Goal: Information Seeking & Learning: Find specific page/section

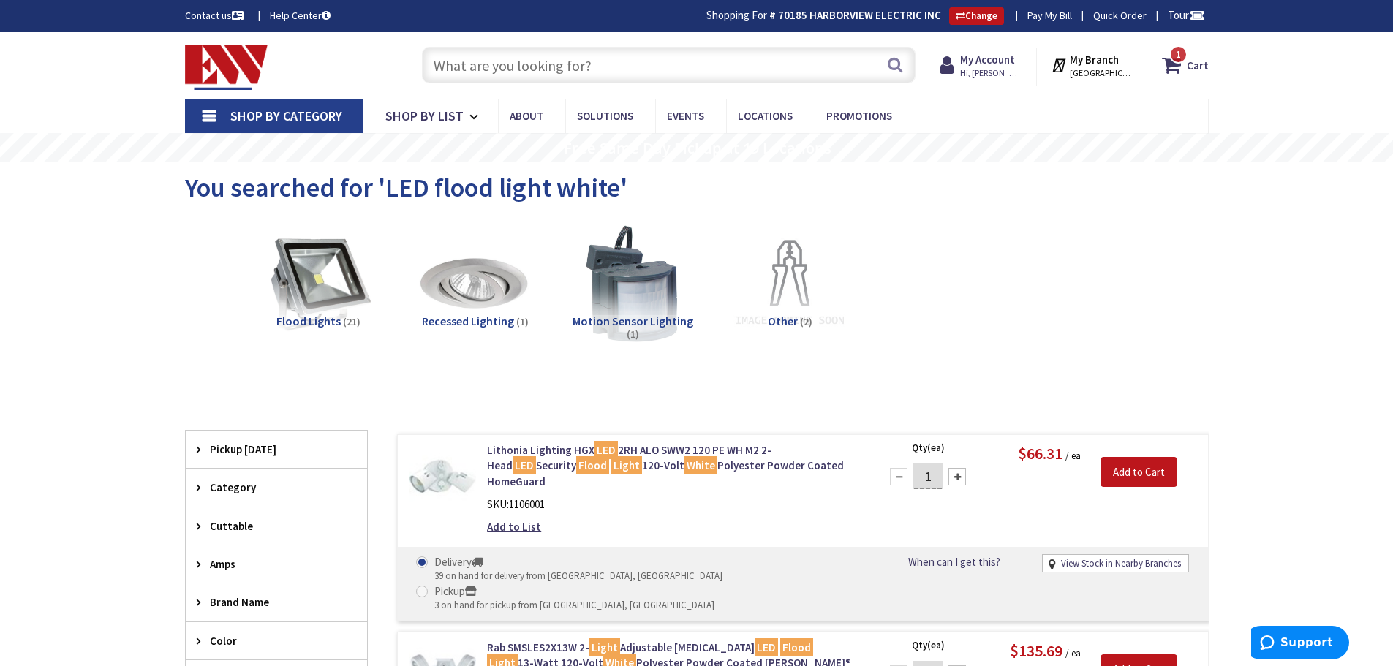
click at [702, 306] on li "Motion Sensor Lighting (1)" at bounding box center [632, 291] width 157 height 135
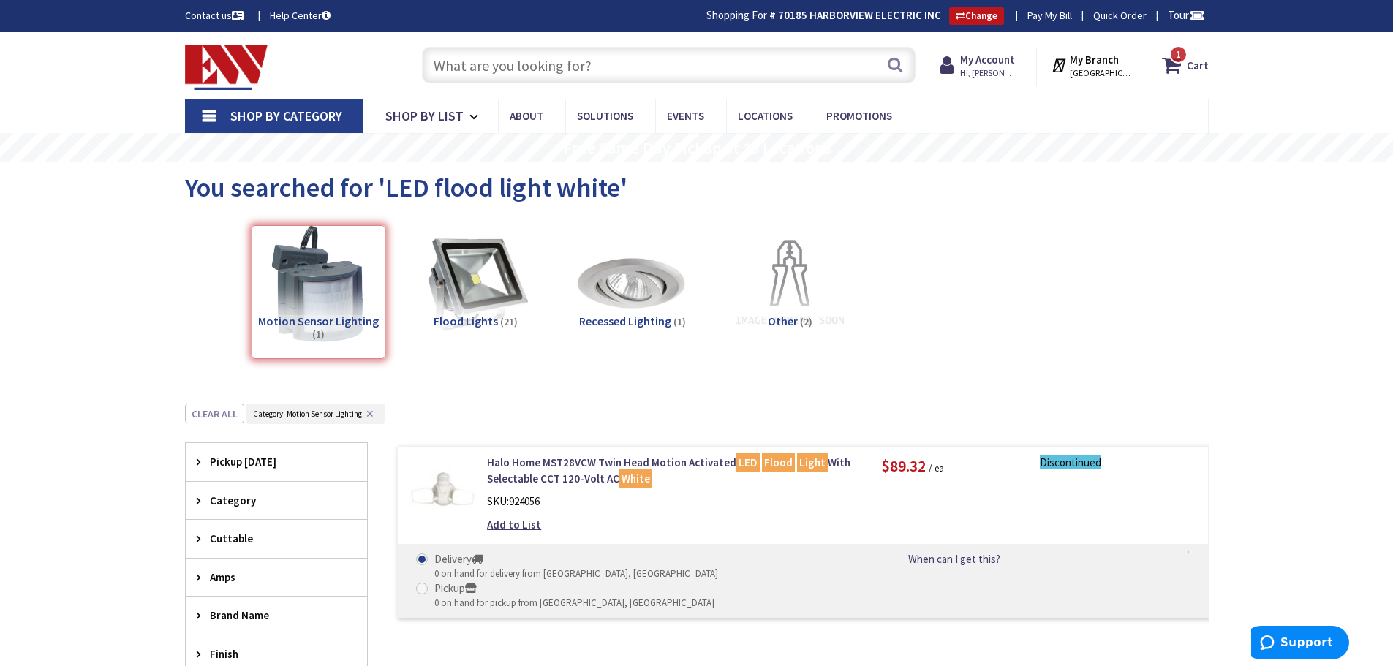
click at [644, 64] on input "text" at bounding box center [668, 65] width 493 height 37
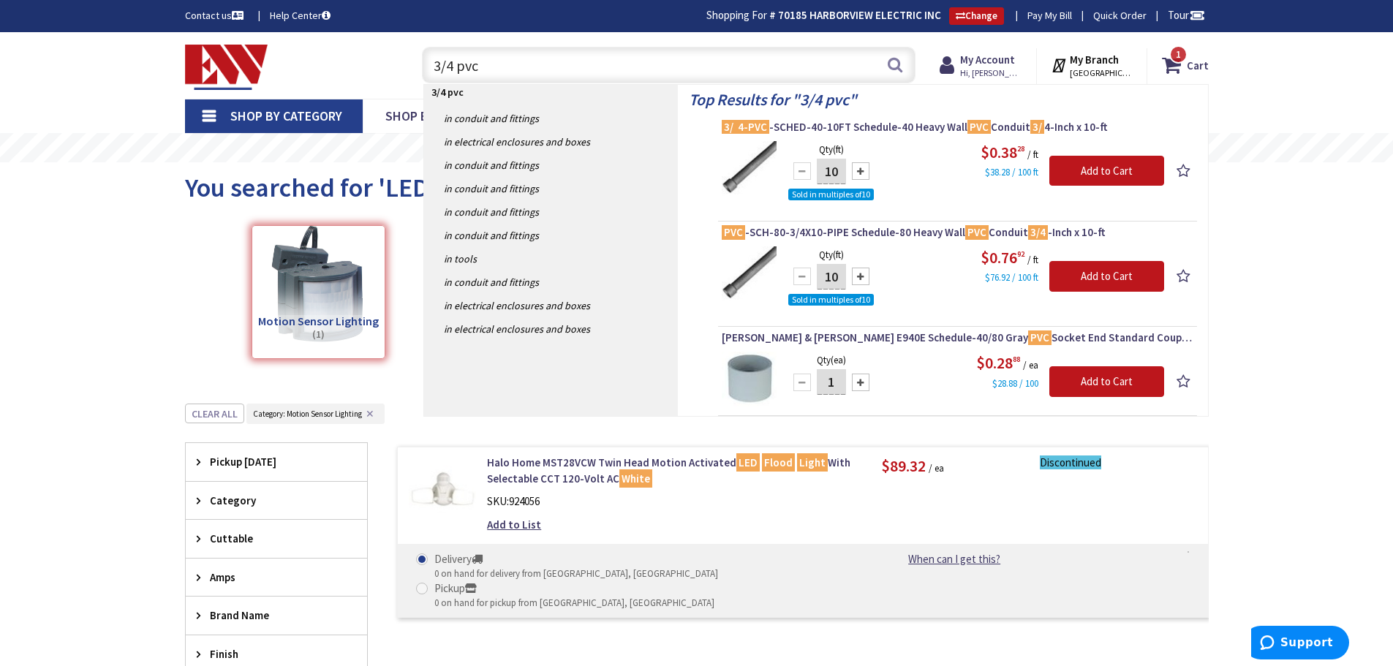
click at [486, 77] on input "3/4 pvc" at bounding box center [668, 65] width 493 height 37
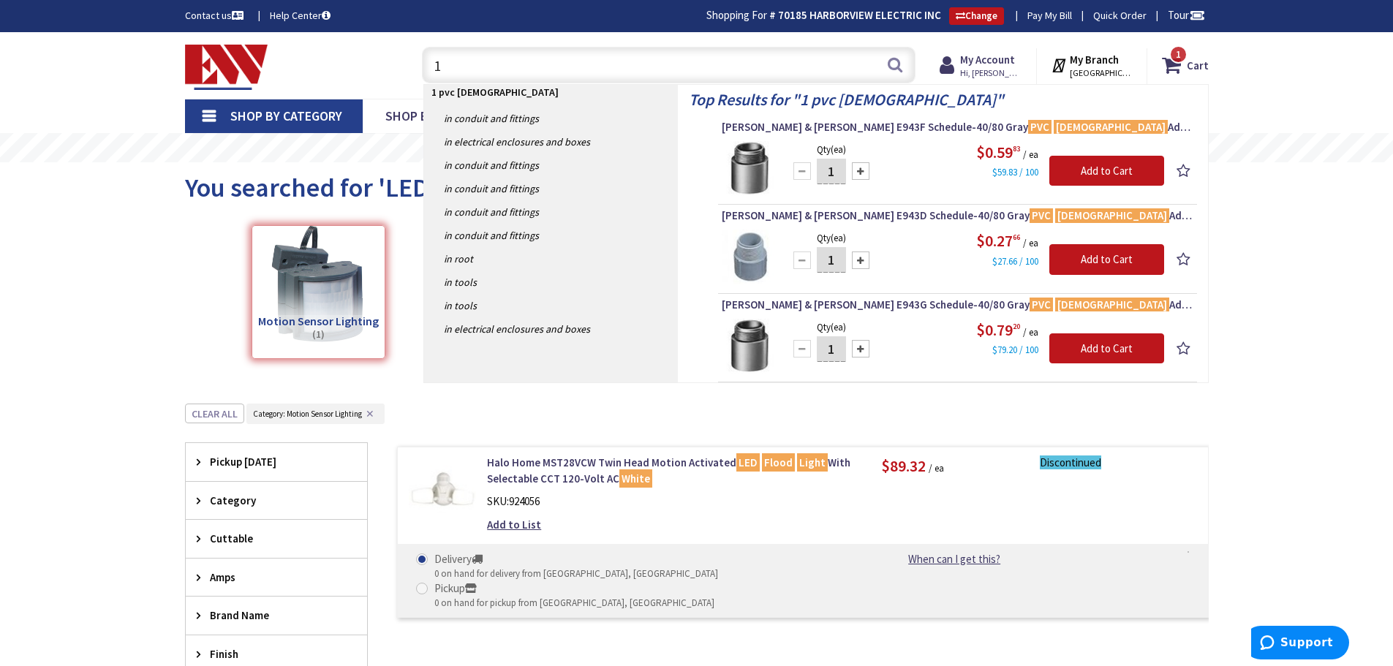
type input "1"
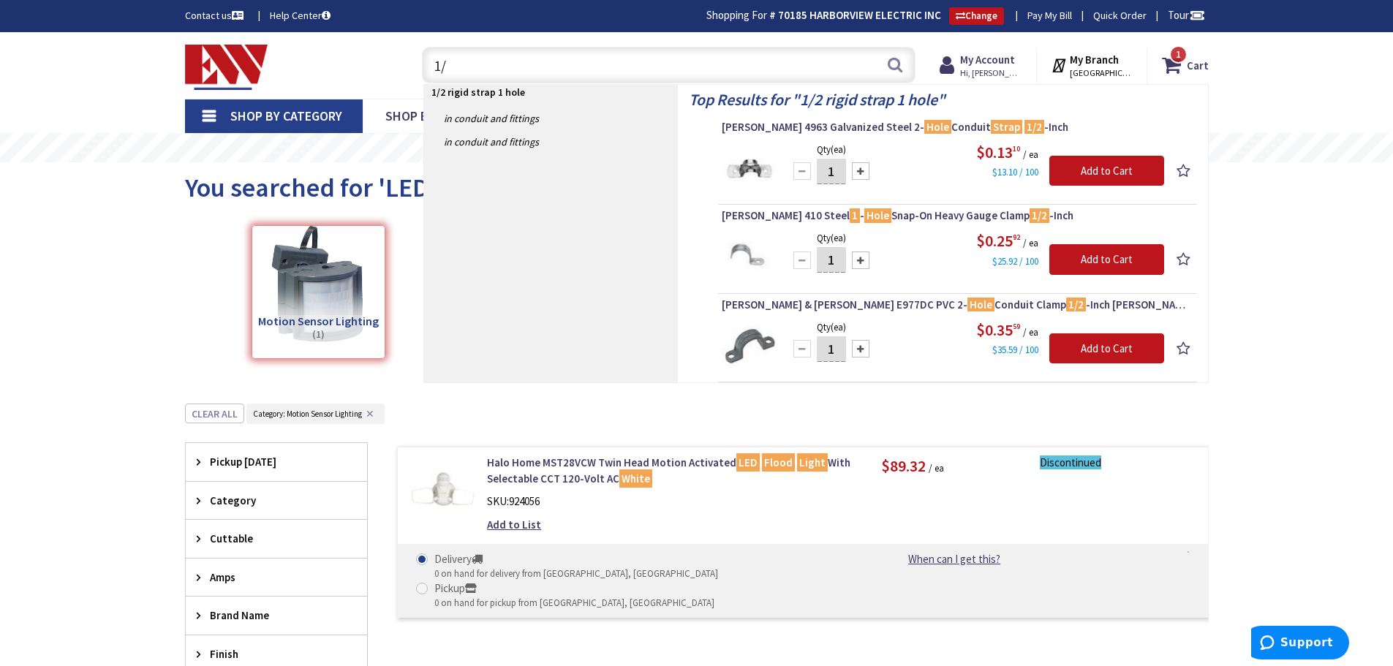
type input "1"
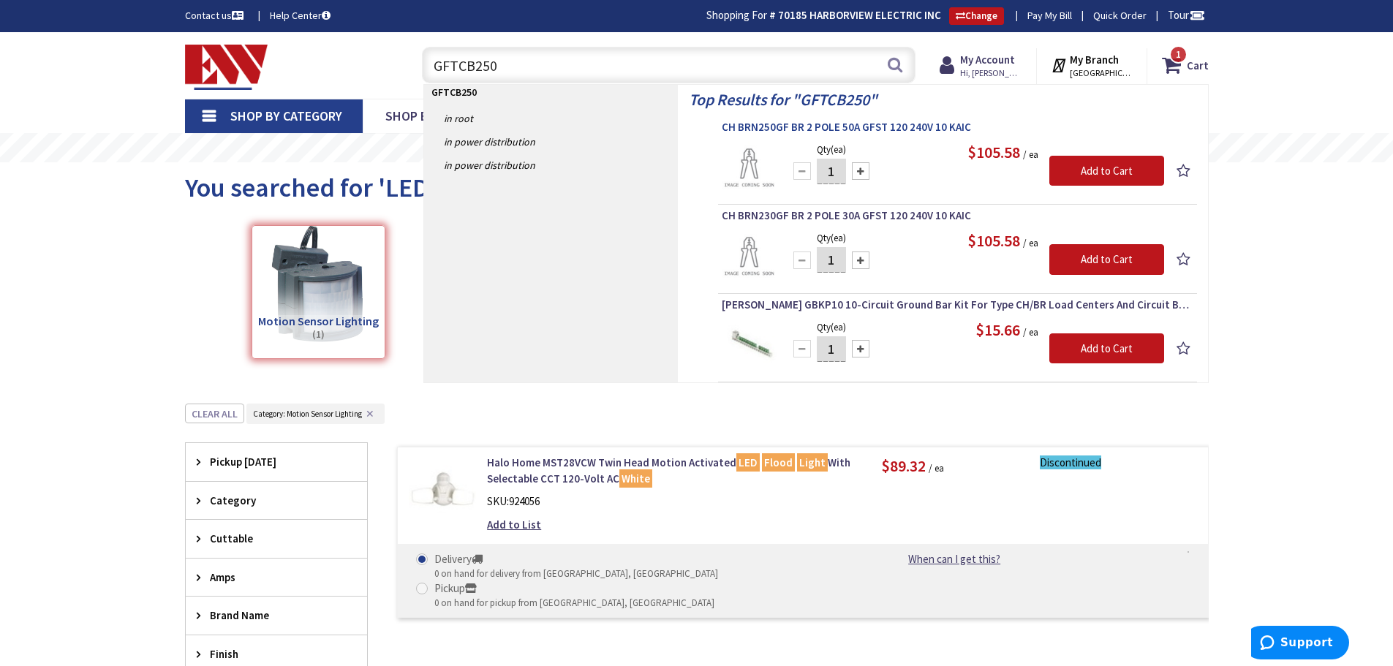
type input "GFTCB250"
click at [802, 126] on span "CH BRN250GF BR 2 POLE 50A GFST 120 240V 10 KAIC" at bounding box center [957, 127] width 471 height 15
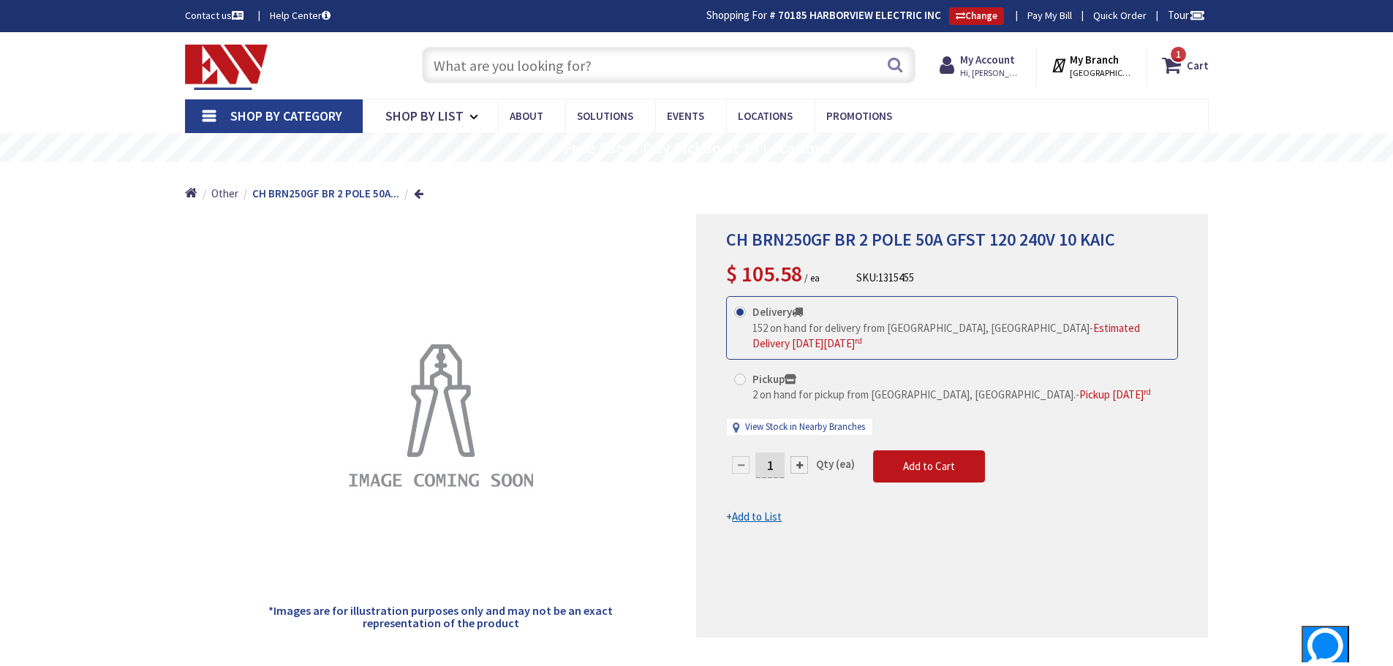
click at [622, 66] on input "text" at bounding box center [668, 65] width 493 height 37
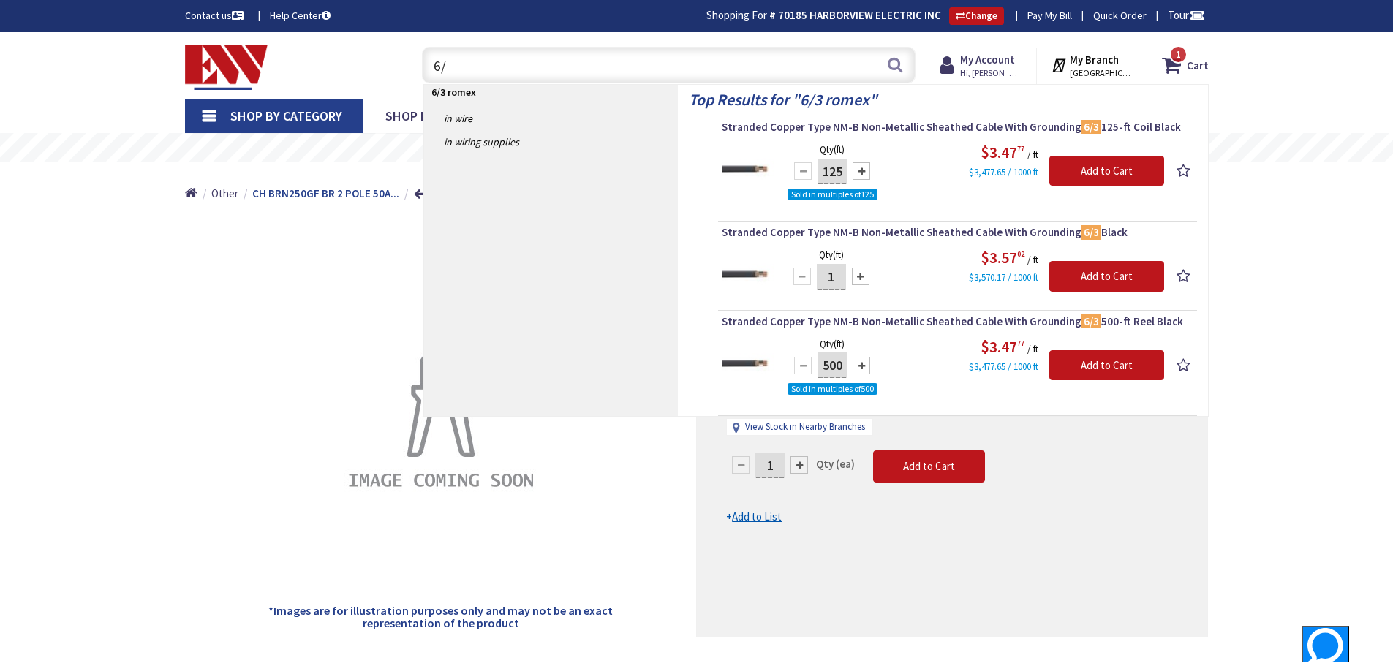
type input "6"
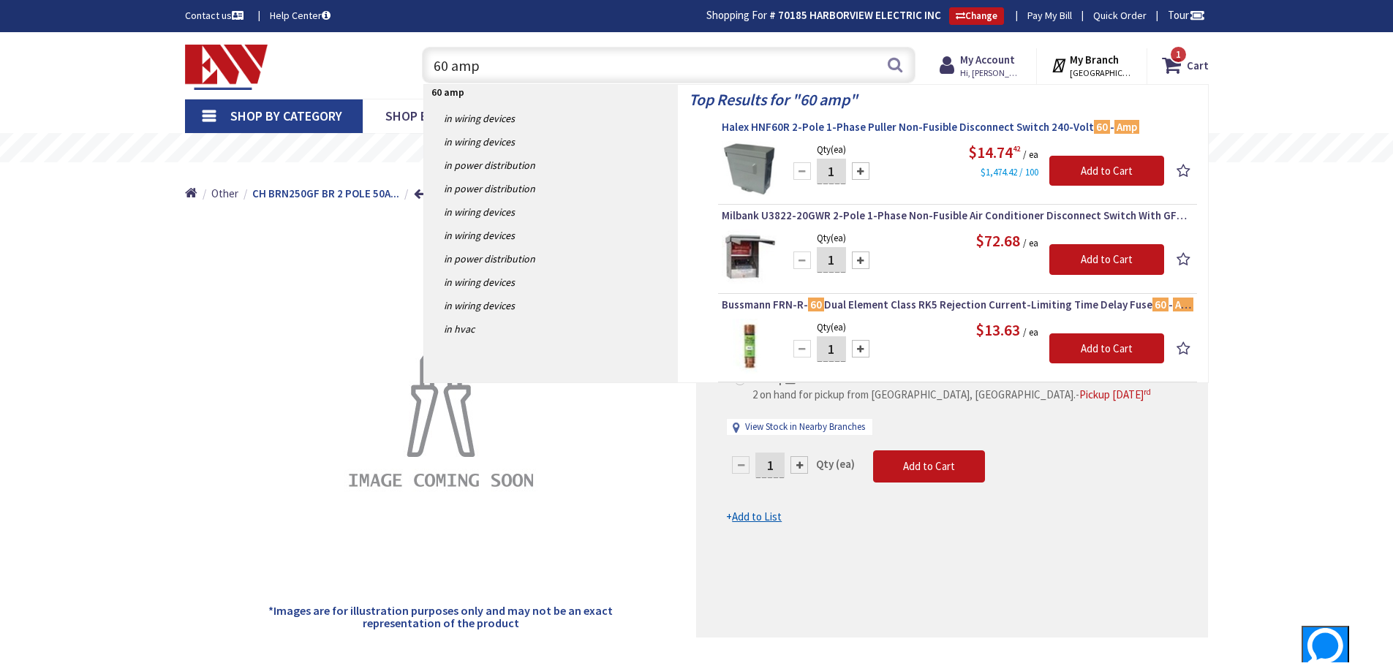
type input "60 amp"
click at [809, 121] on span "Halex HNF60R 2-Pole 1-Phase Puller Non-Fusible Disconnect Switch 240-Volt 60 - …" at bounding box center [957, 127] width 471 height 15
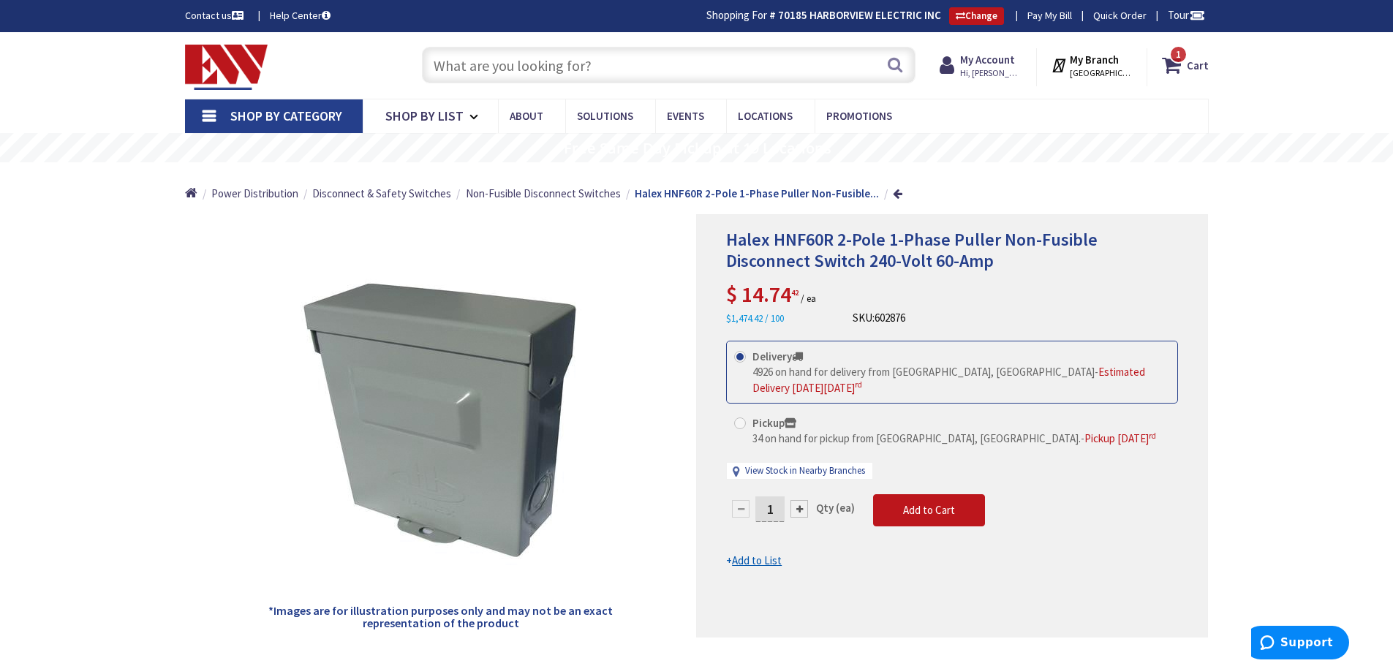
click at [619, 64] on input "text" at bounding box center [668, 65] width 493 height 37
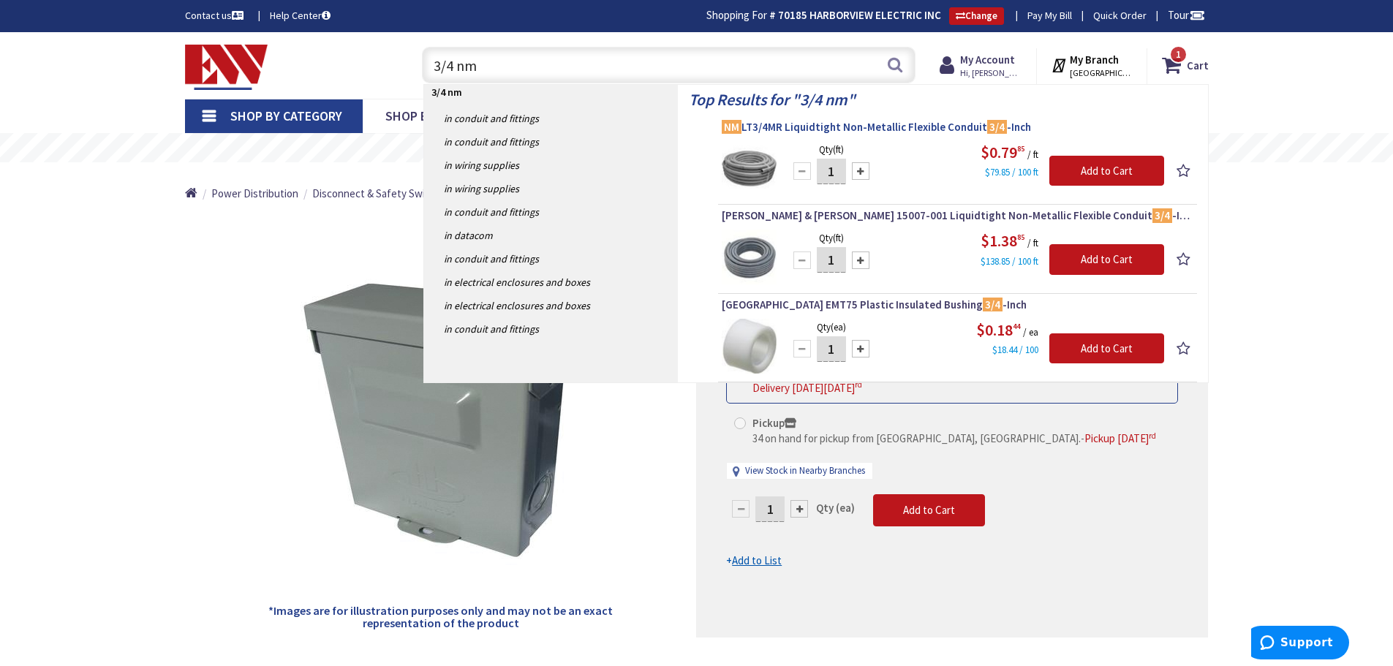
type input "3/4 nm"
click at [827, 129] on span "NM LT3/4MR Liquidtight Non-Metallic Flexible Conduit 3/4 -Inch" at bounding box center [957, 127] width 471 height 15
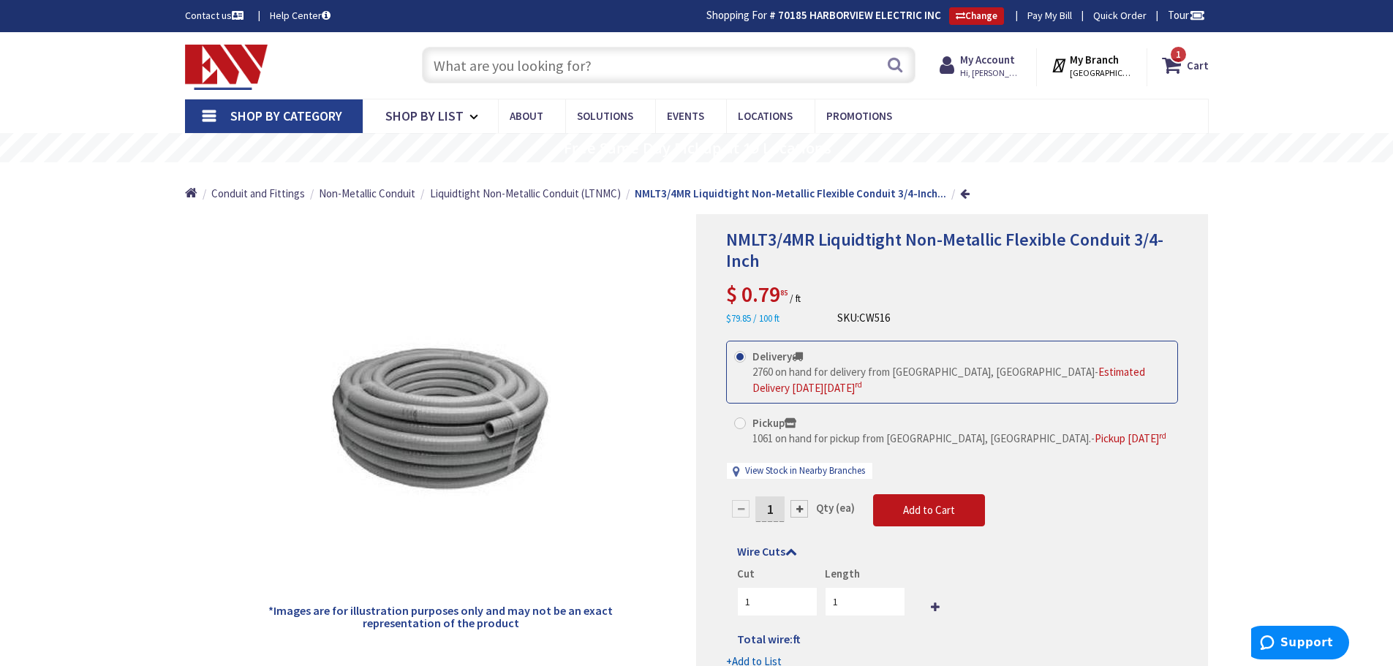
click at [673, 53] on input "text" at bounding box center [668, 65] width 493 height 37
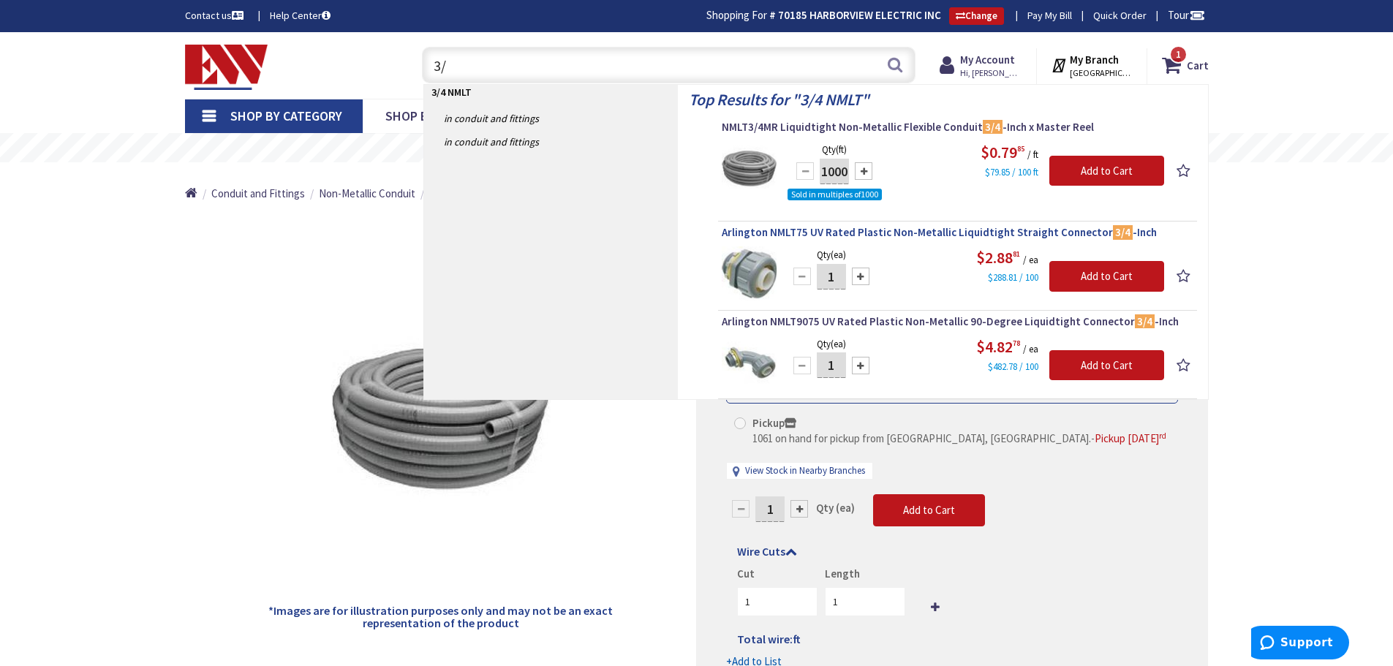
type input "3"
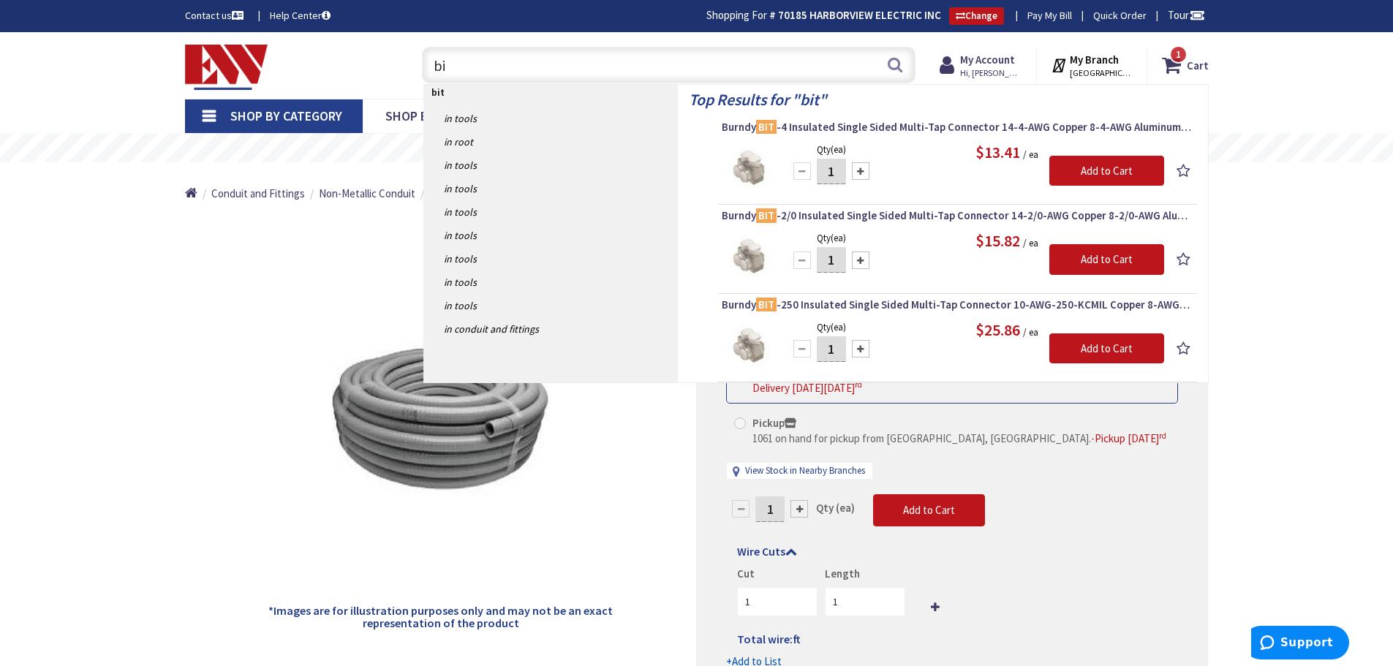
type input "b"
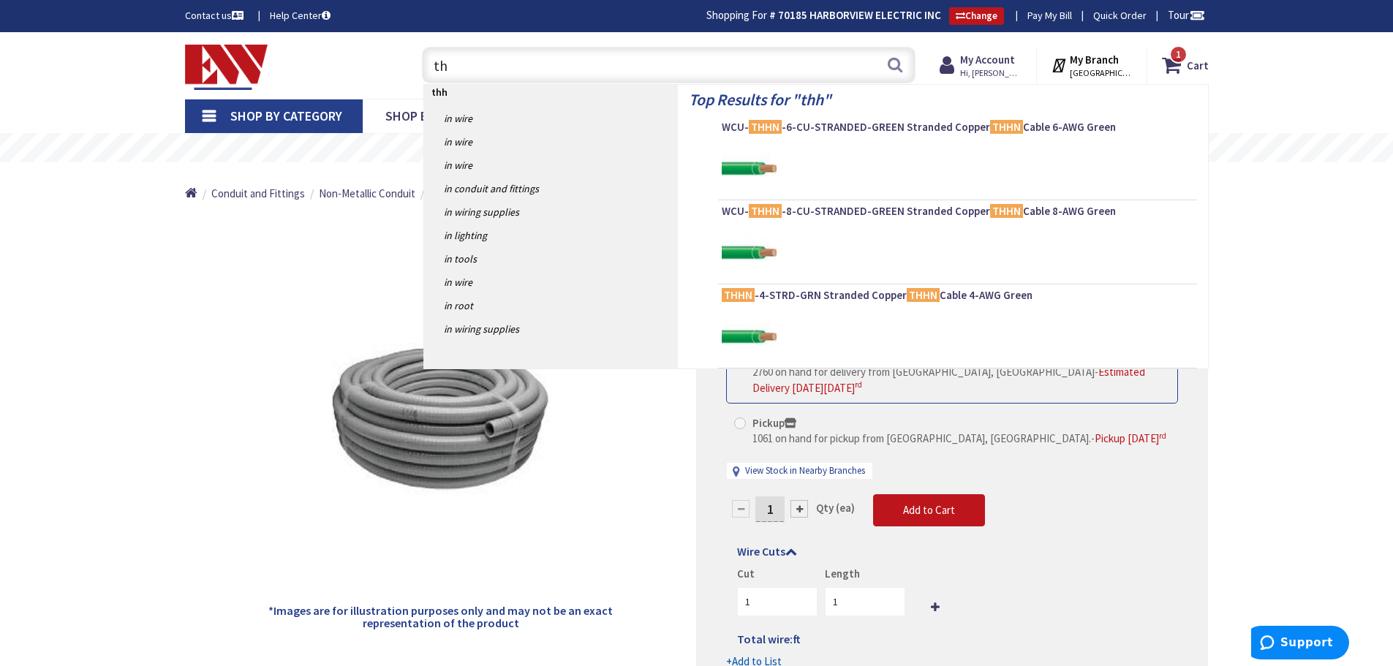
type input "t"
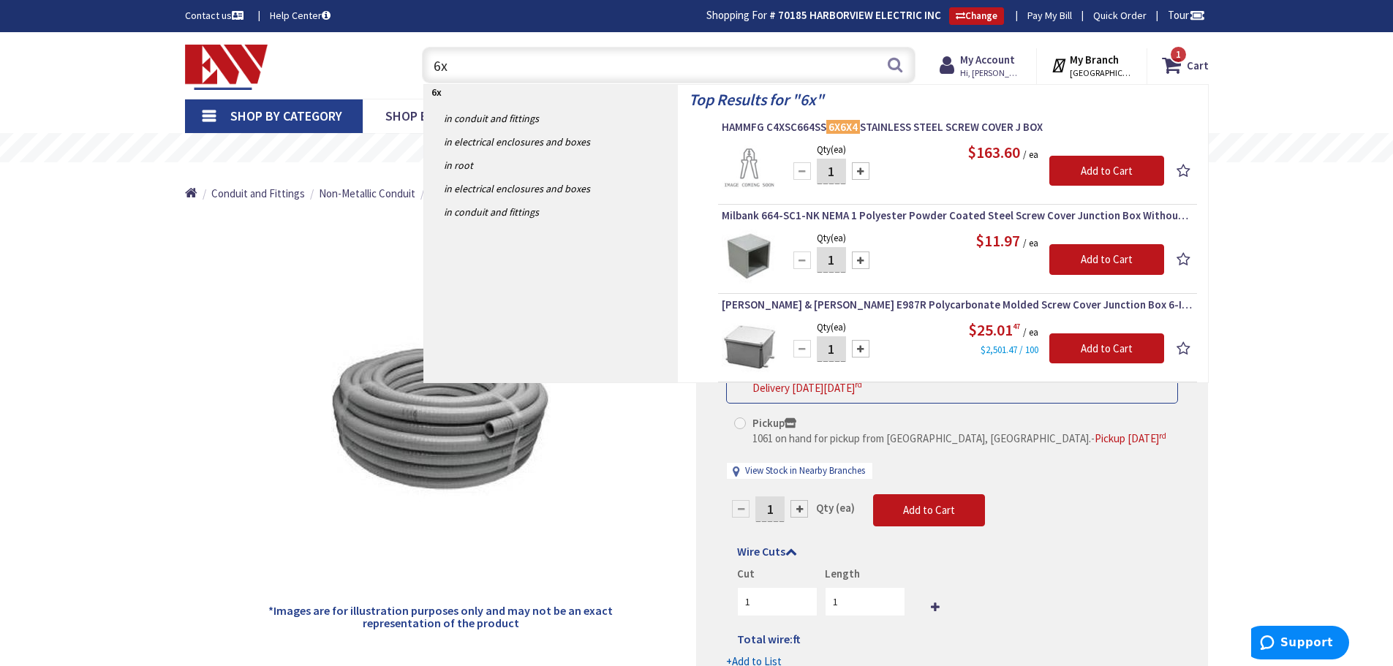
type input "6"
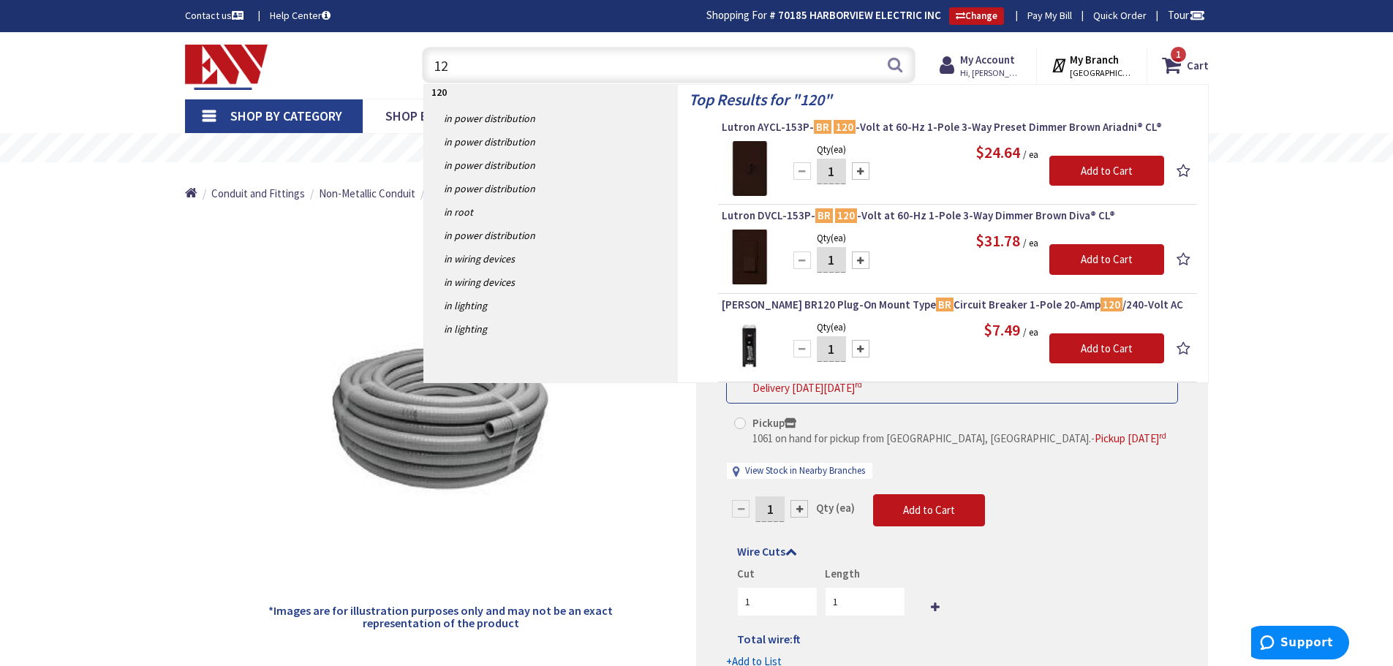
type input "1"
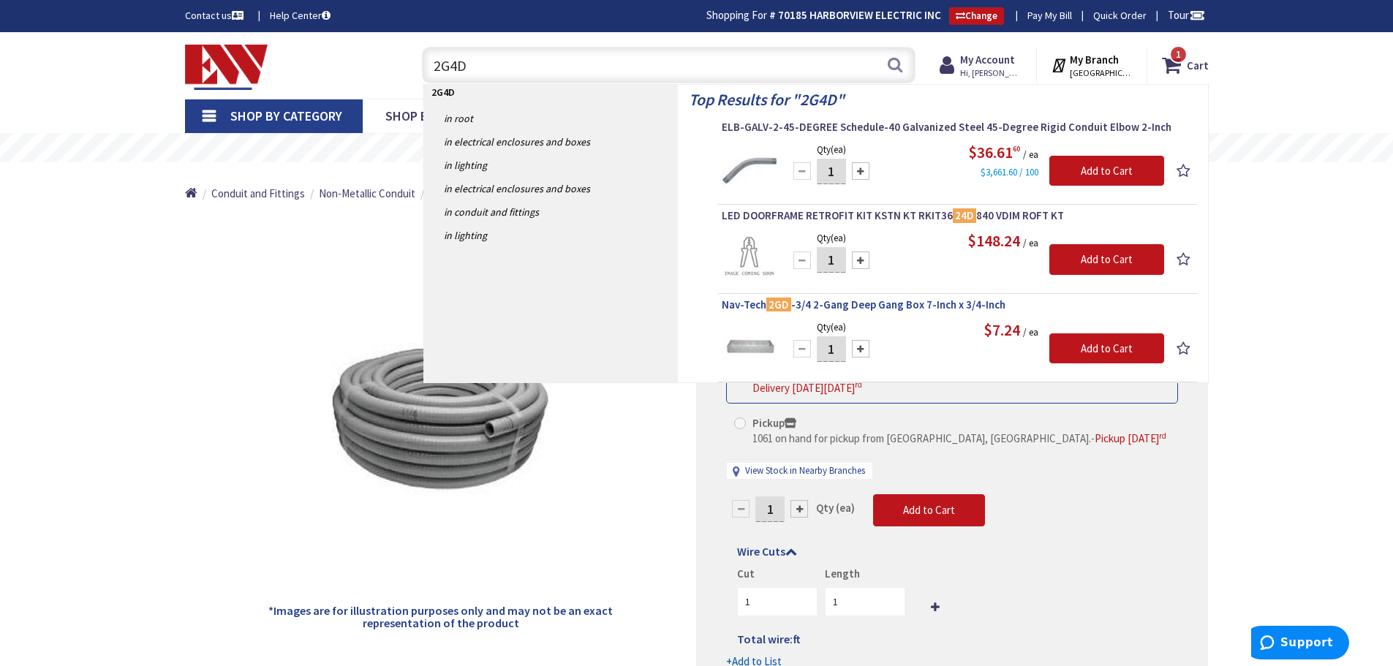
type input "2G4D"
click at [852, 304] on span "Nav-Tech 2GD -3/4 2-Gang Deep Gang Box 7-Inch x 3/4-Inch" at bounding box center [957, 305] width 471 height 15
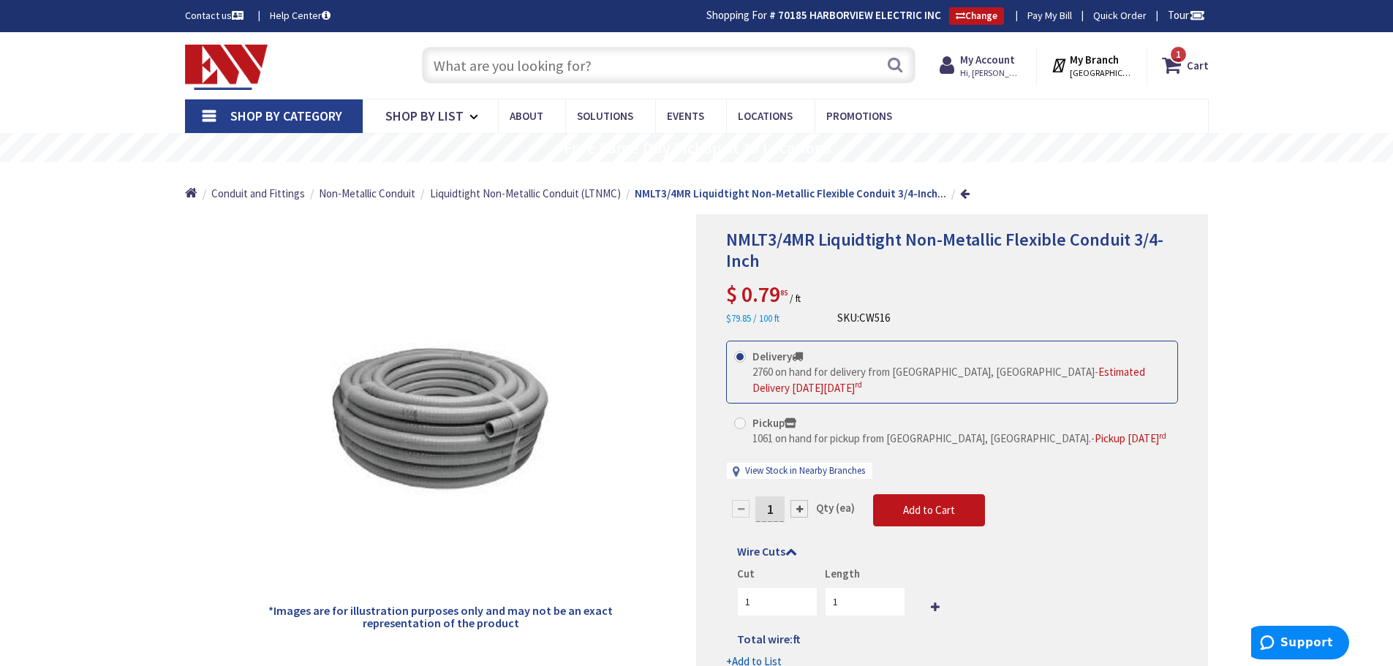
click at [604, 59] on input "text" at bounding box center [668, 65] width 493 height 37
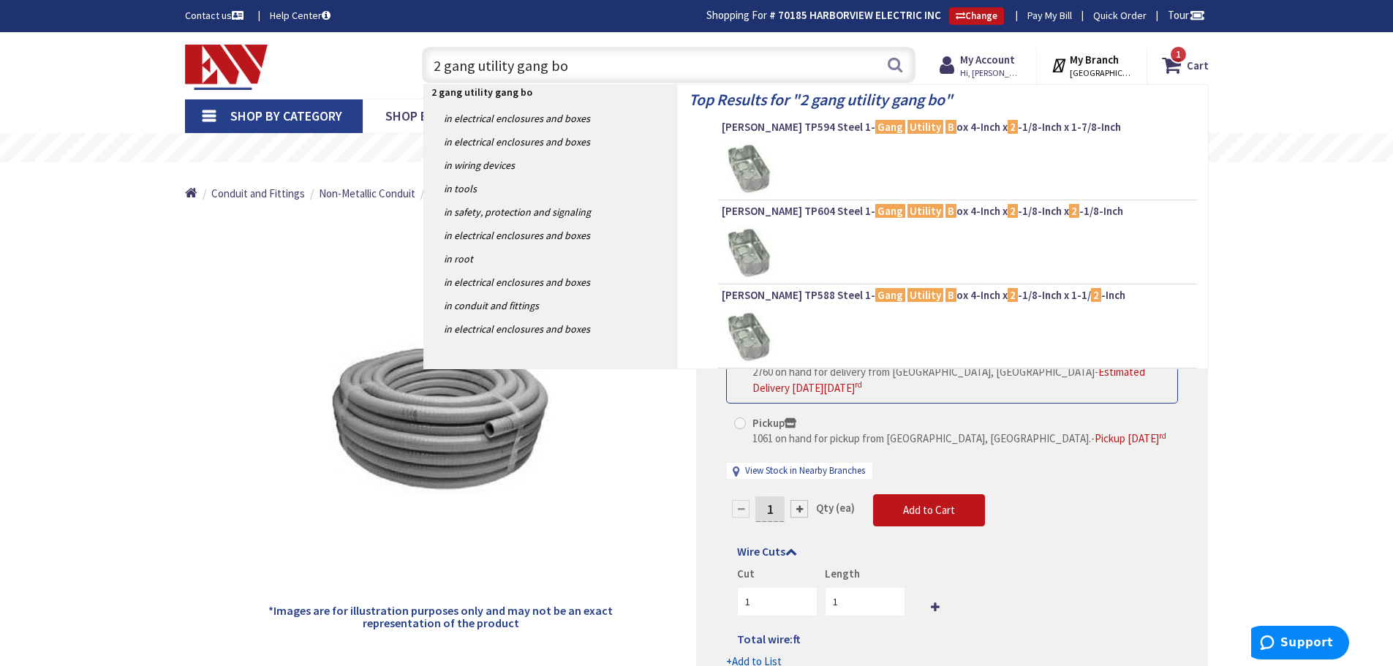
type input "2 gang utility gang box"
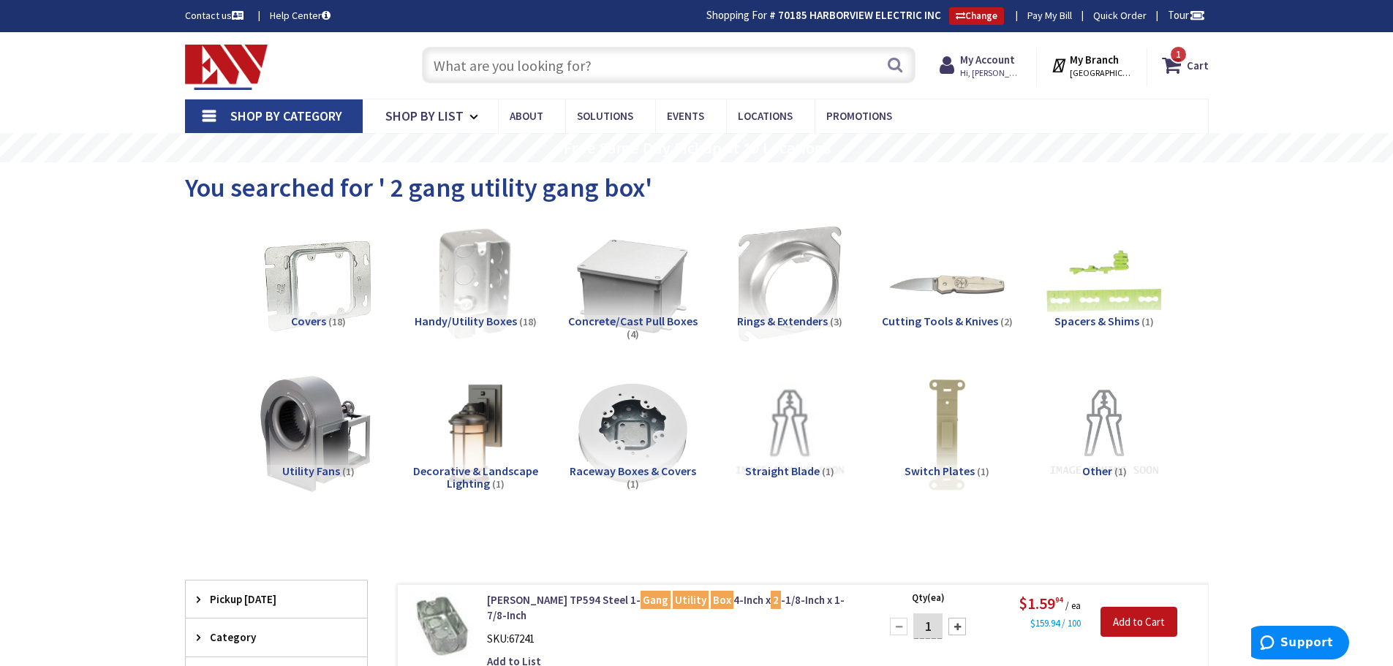
click at [590, 64] on input "text" at bounding box center [668, 65] width 493 height 37
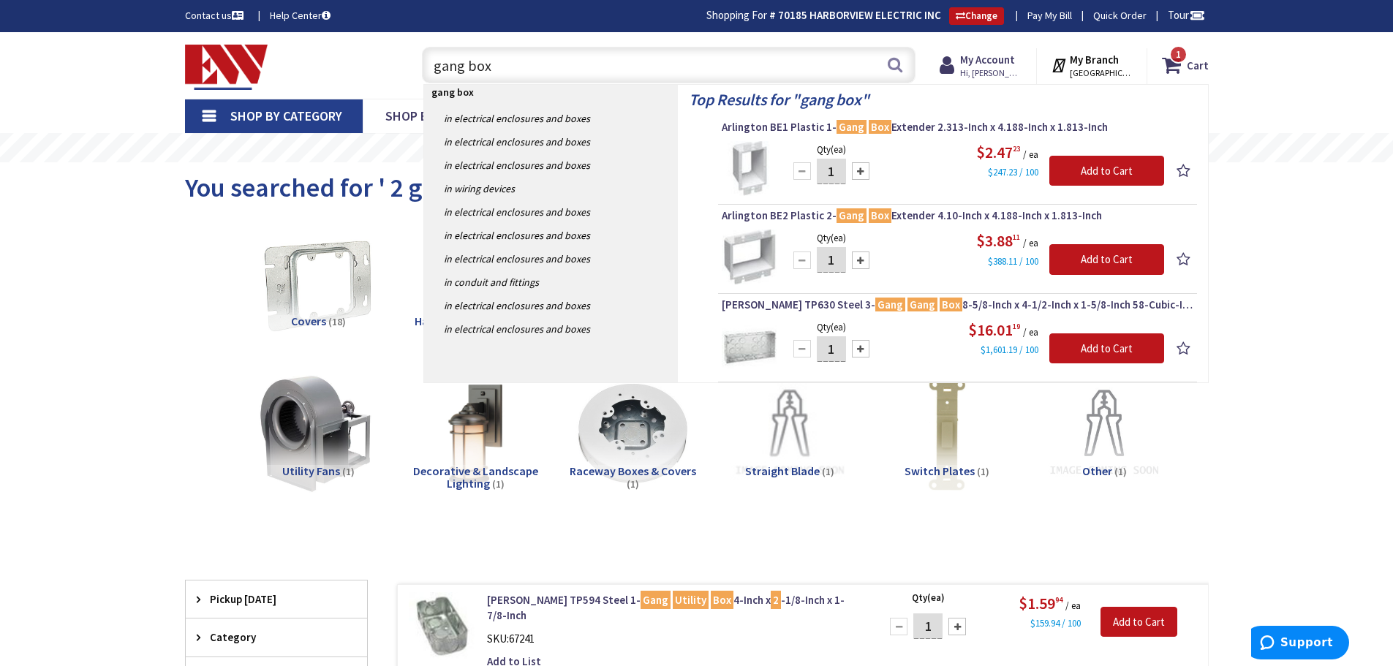
click at [529, 62] on input "gang box" at bounding box center [668, 65] width 493 height 37
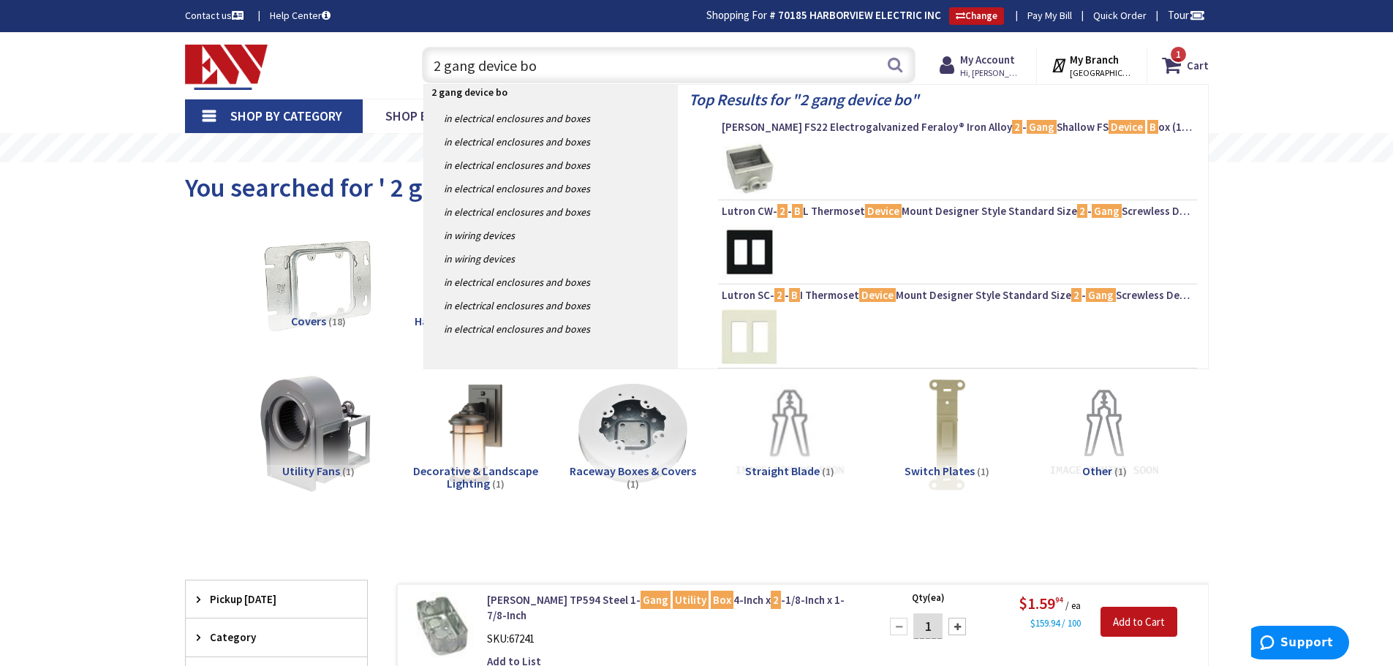
type input "2 gang device box"
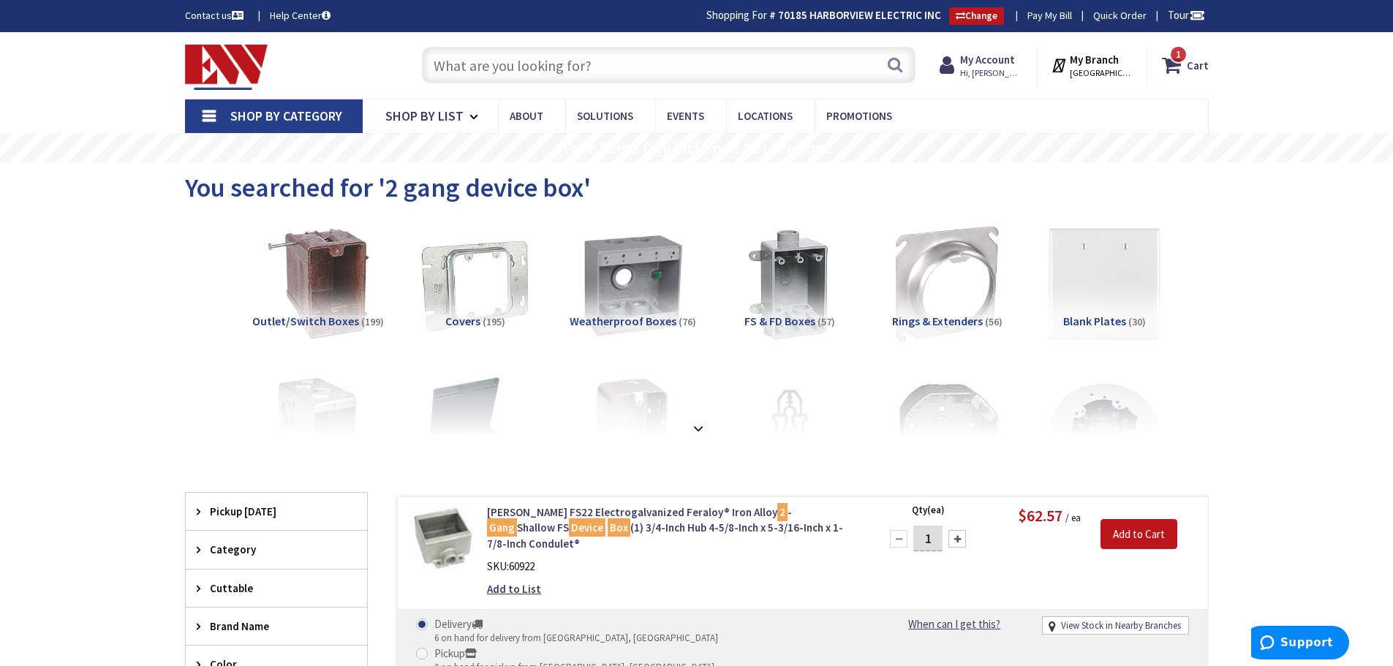
click at [621, 62] on input "text" at bounding box center [668, 65] width 493 height 37
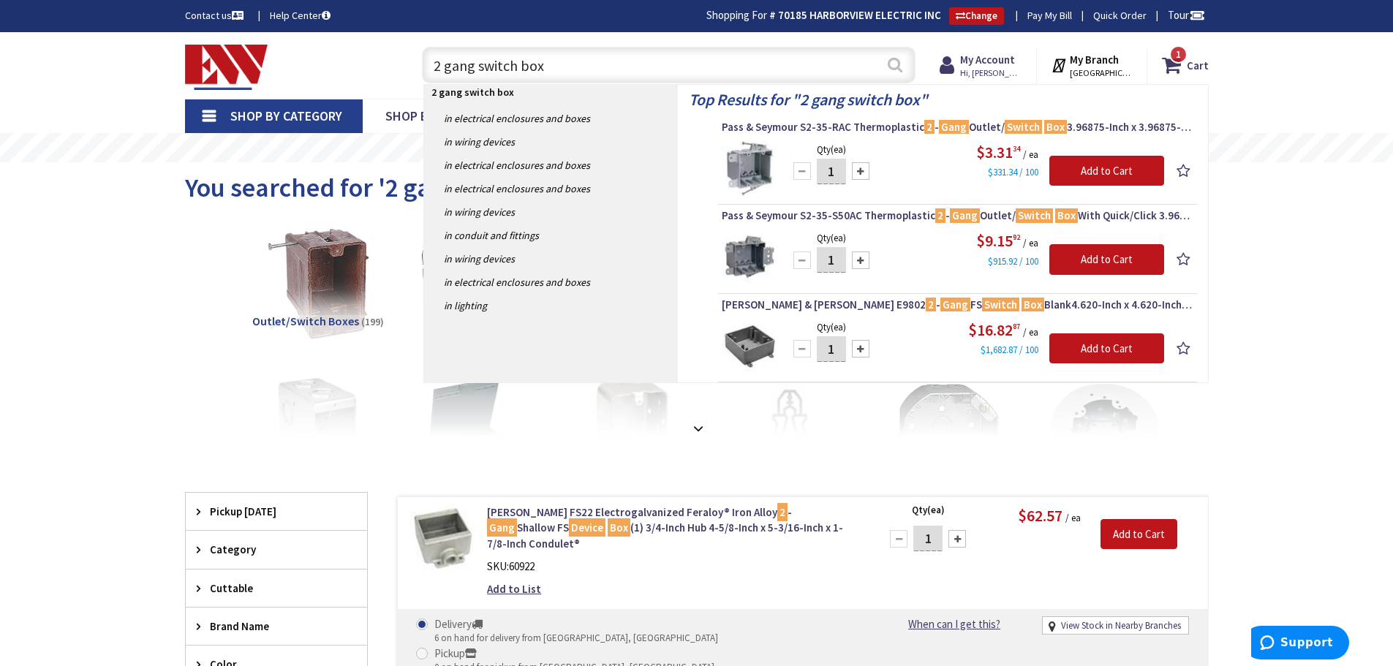
type input "2 gang switch box"
click at [898, 57] on button "Search" at bounding box center [894, 64] width 19 height 33
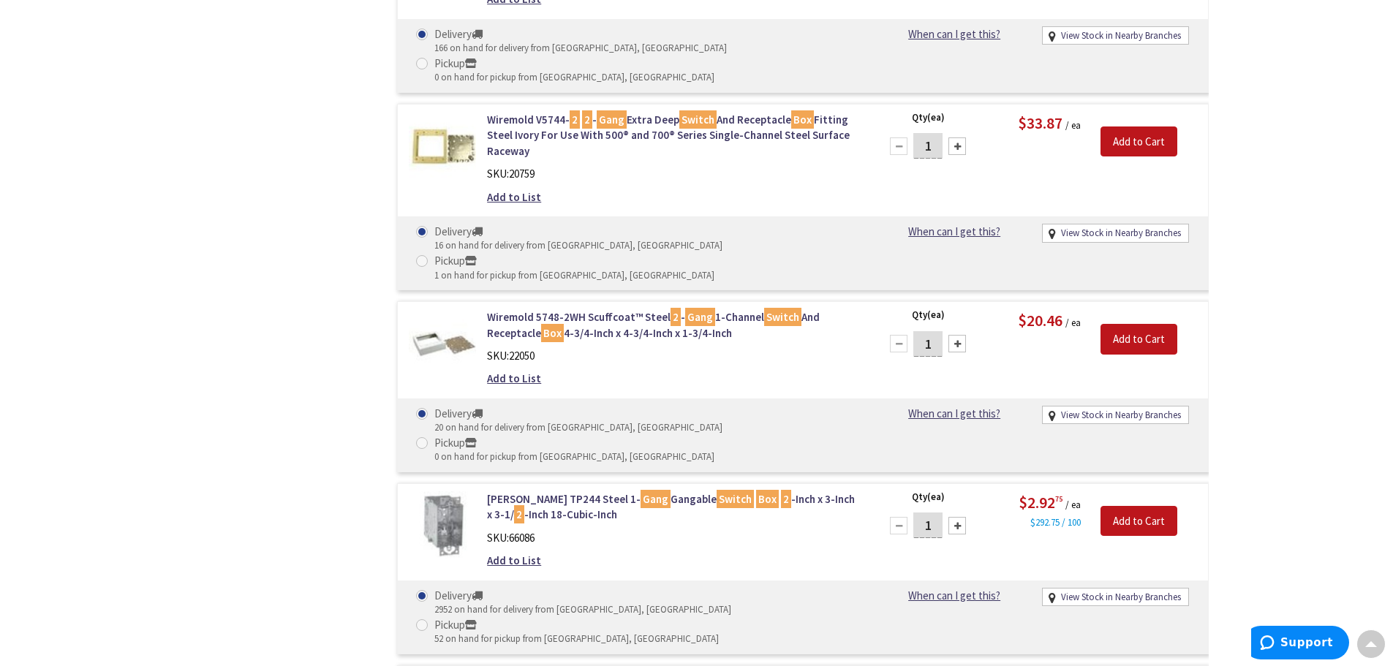
scroll to position [4126, 0]
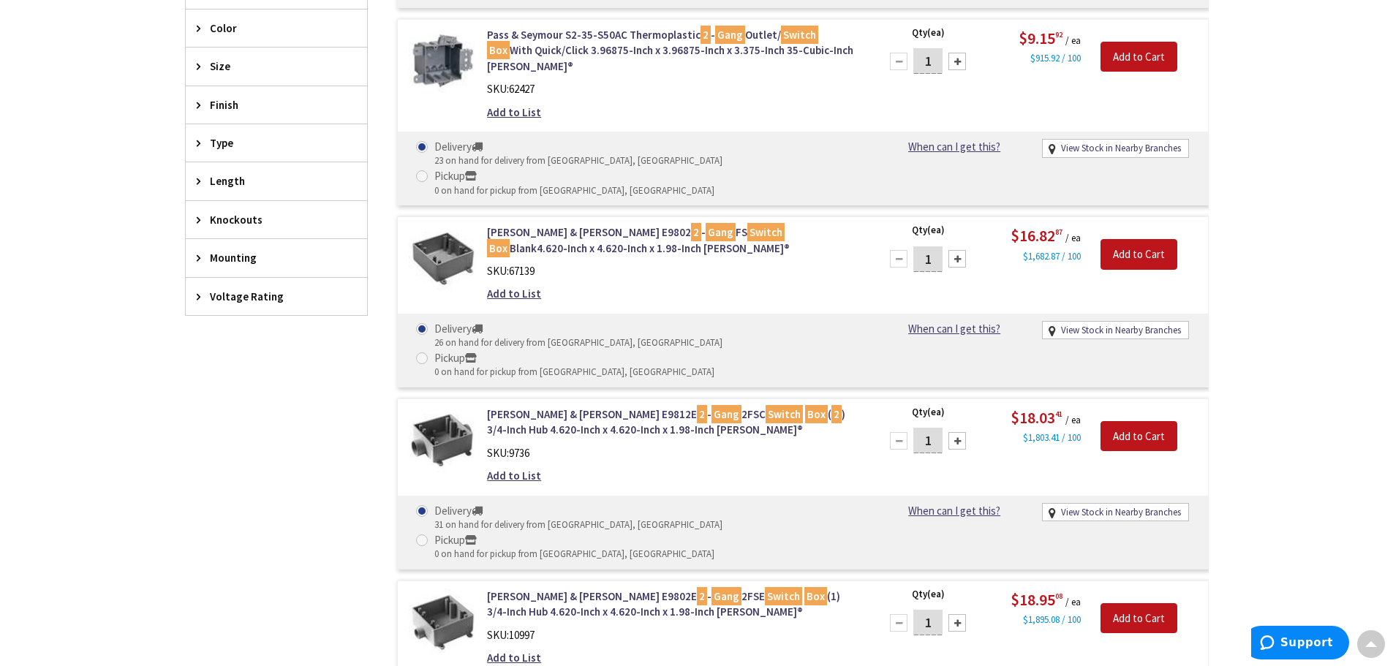
scroll to position [0, 0]
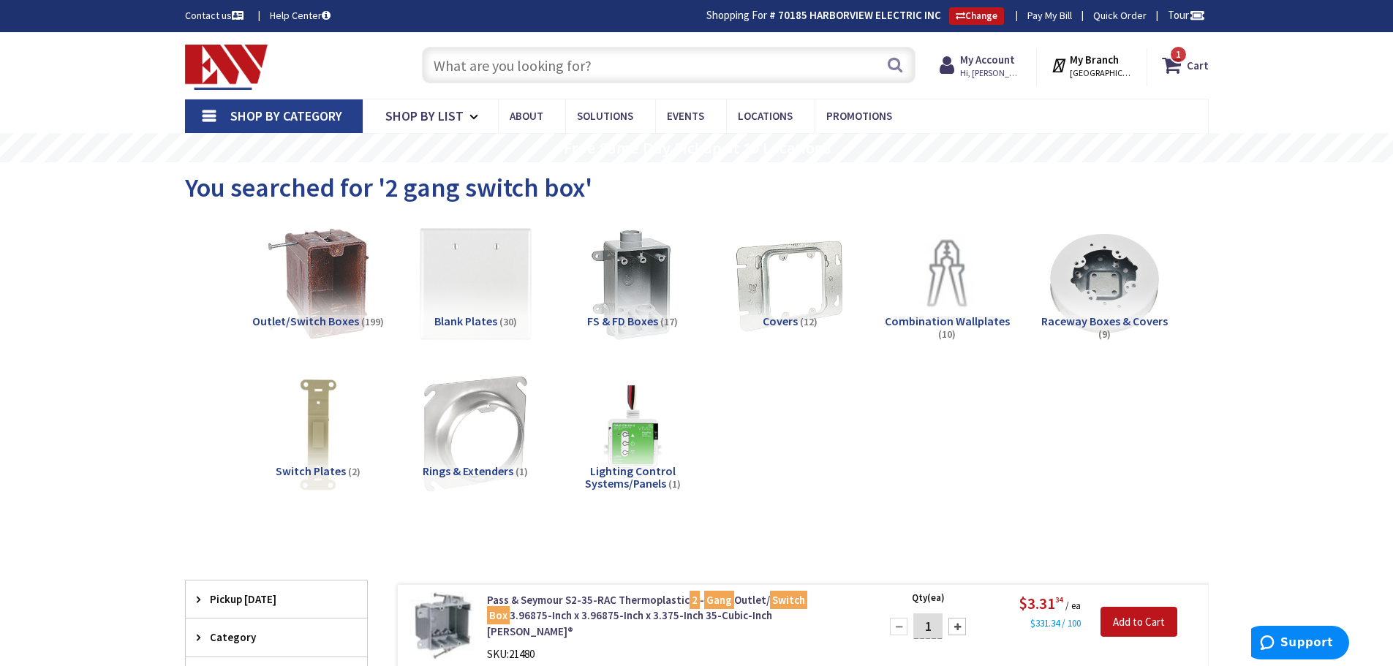
click at [617, 64] on input "text" at bounding box center [668, 65] width 493 height 37
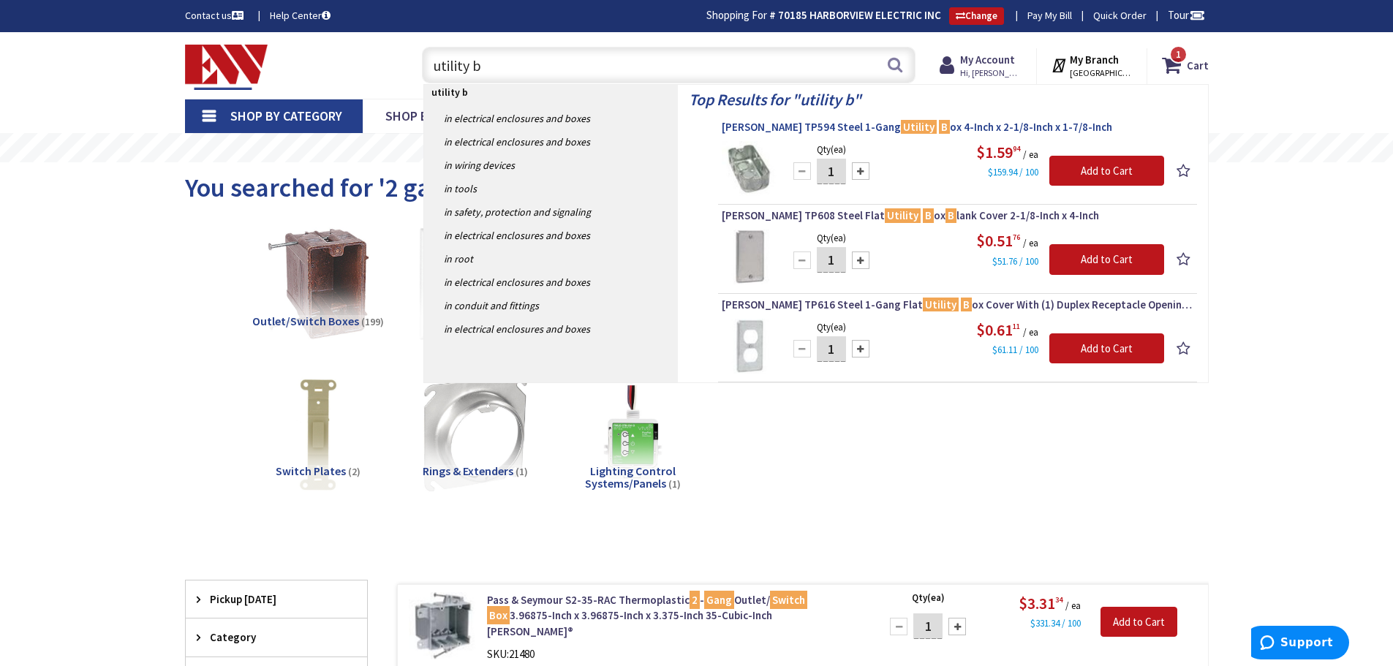
type input "utility b"
click at [797, 126] on span "Crouse-Hinds TP594 Steel 1-Gang Utility B ox 4-Inch x 2-1/8-Inch x 1-7/8-Inch" at bounding box center [957, 127] width 471 height 15
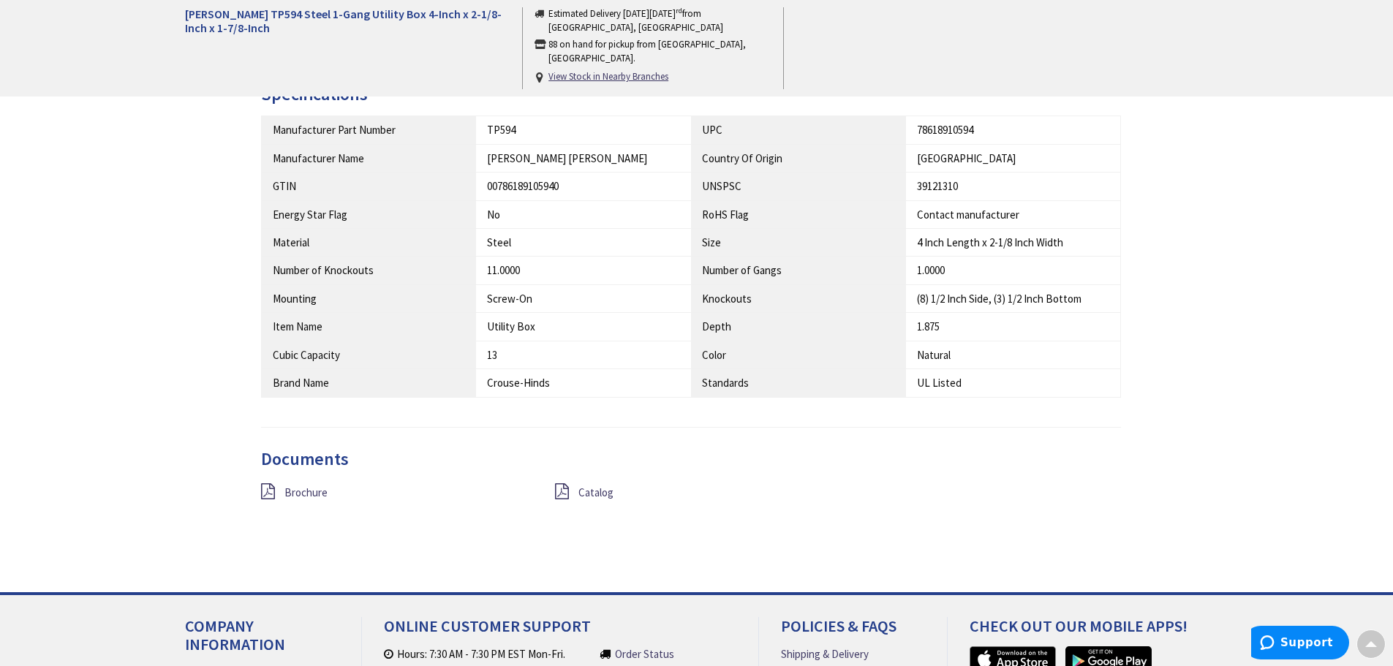
scroll to position [806, 0]
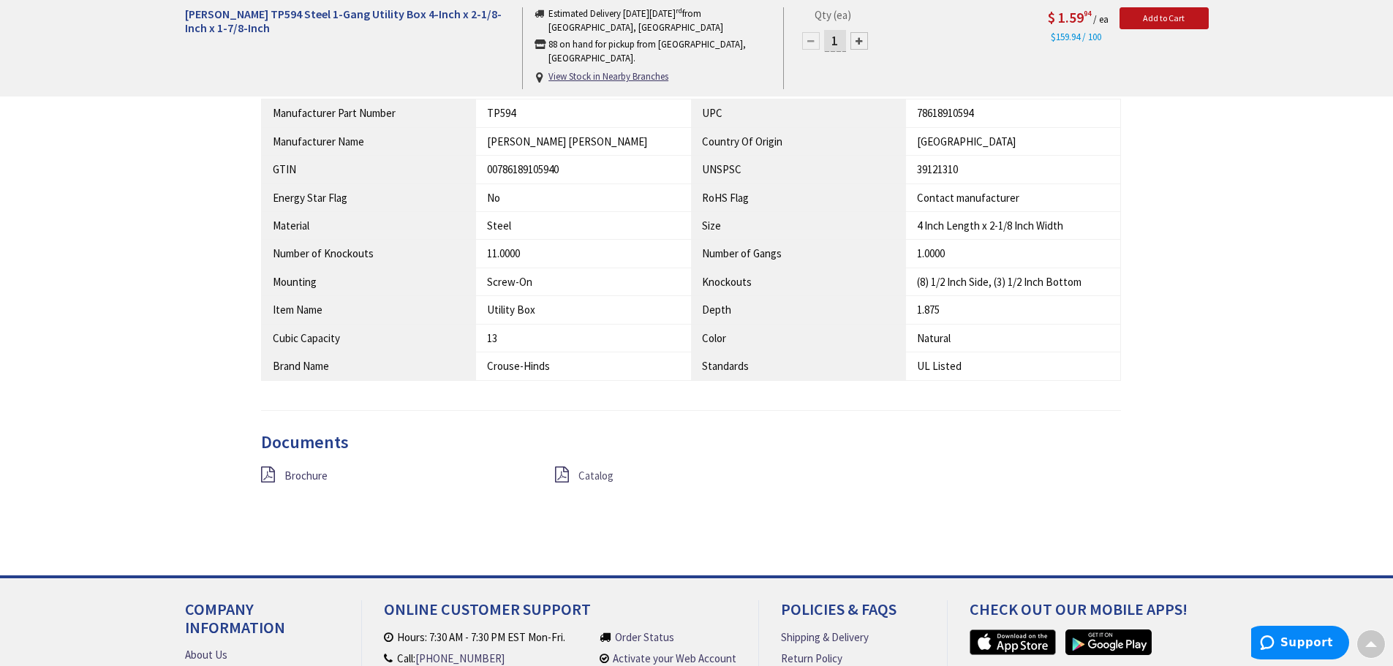
click at [591, 478] on span "Catalog" at bounding box center [595, 476] width 35 height 14
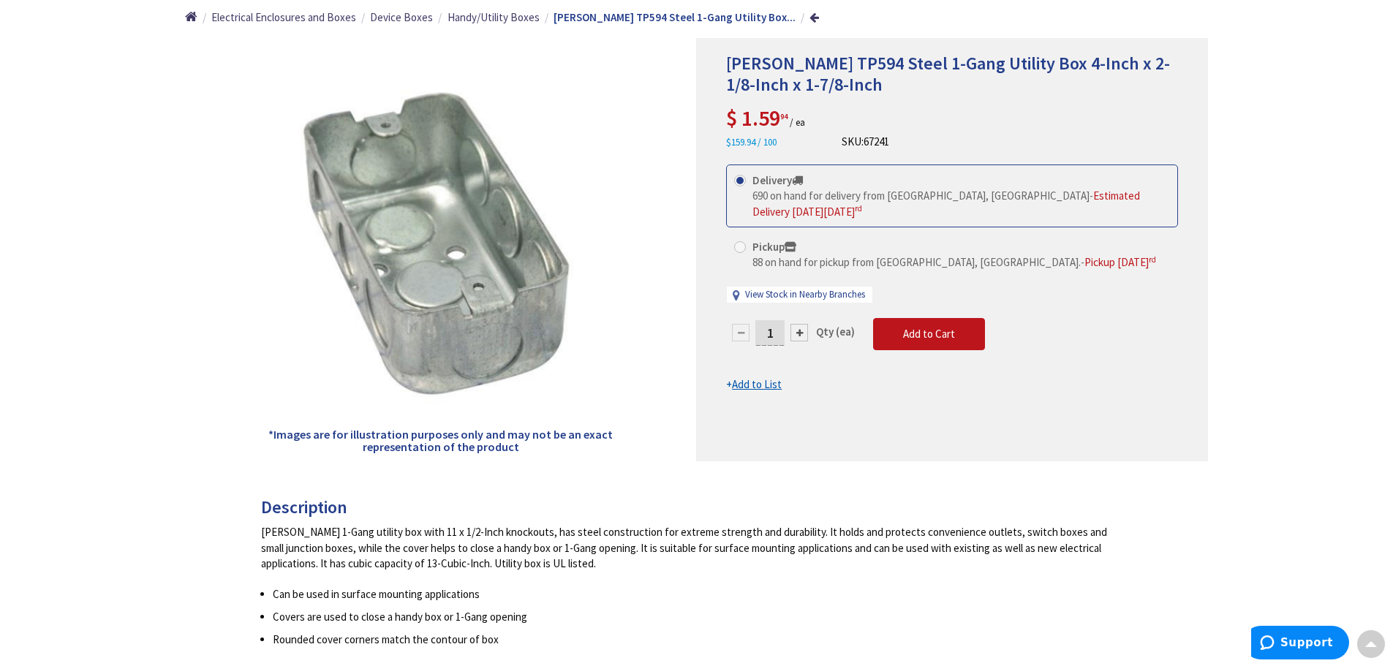
scroll to position [0, 0]
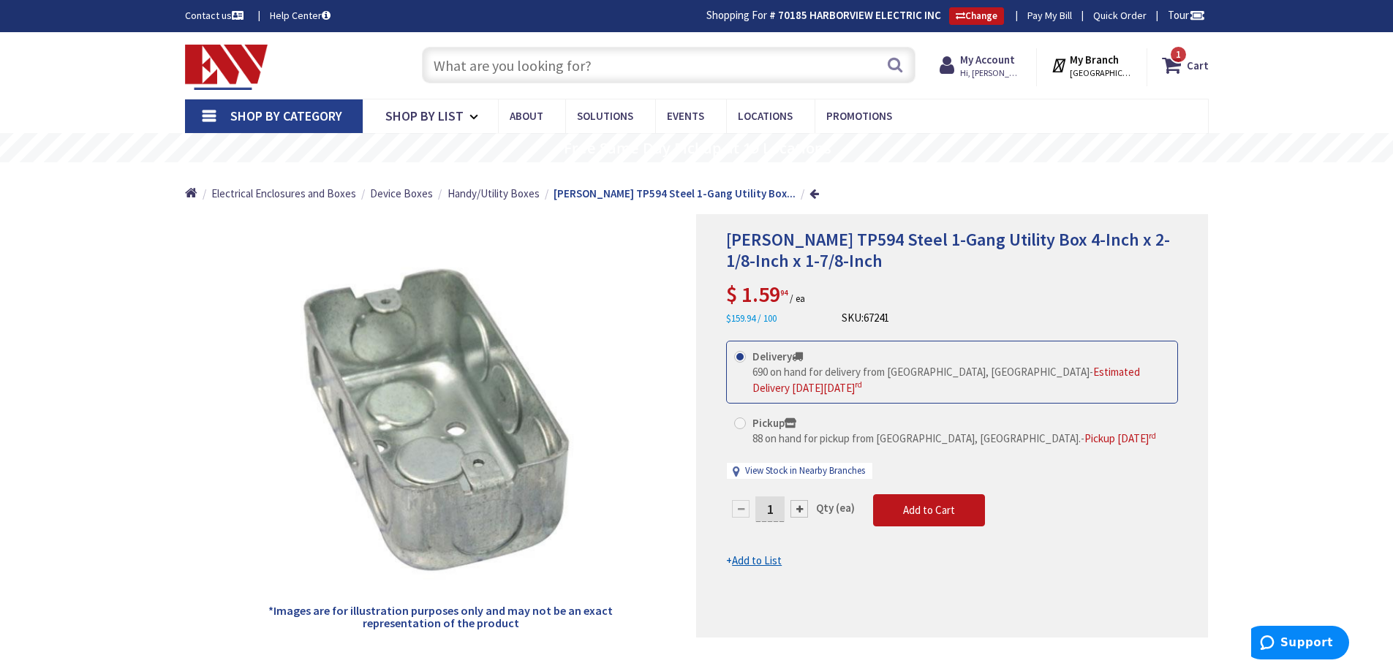
click at [692, 52] on input "text" at bounding box center [668, 65] width 493 height 37
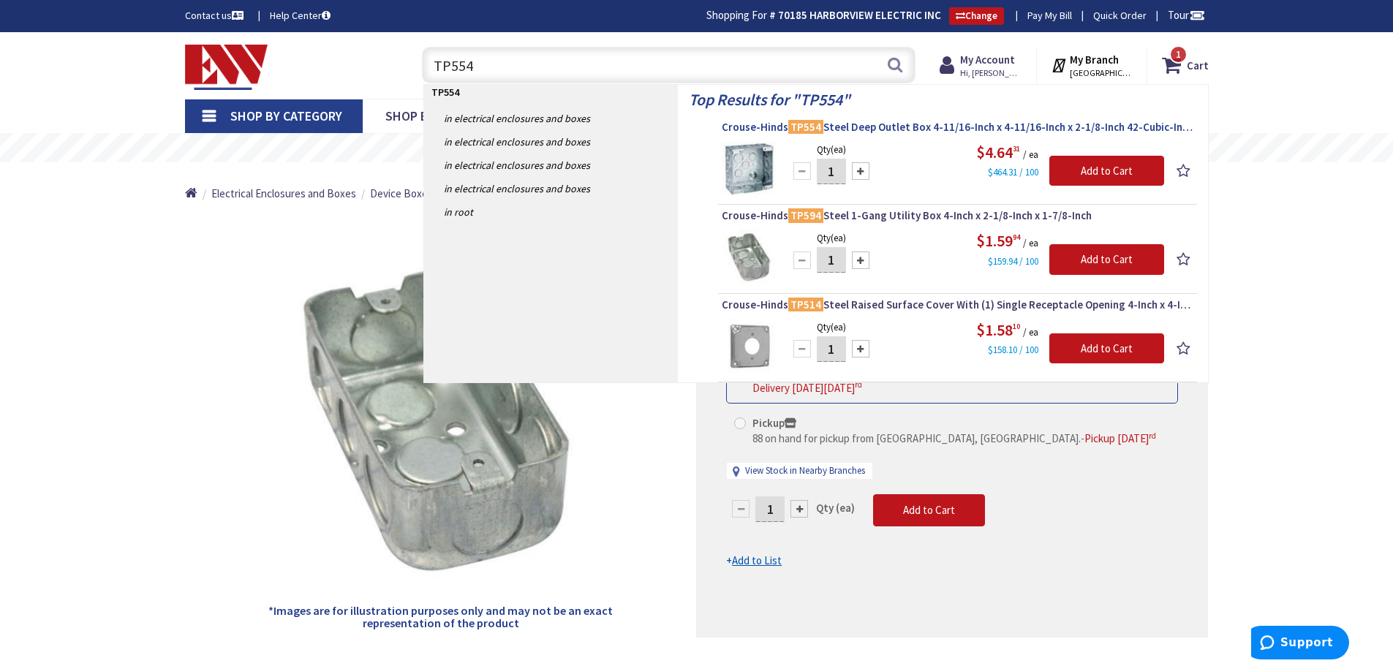
type input "TP554"
click at [866, 123] on span "Crouse-Hinds TP554 Steel Deep Outlet Box 4-11/16-Inch x 4-11/16-Inch x 2-1/8-In…" at bounding box center [957, 127] width 471 height 15
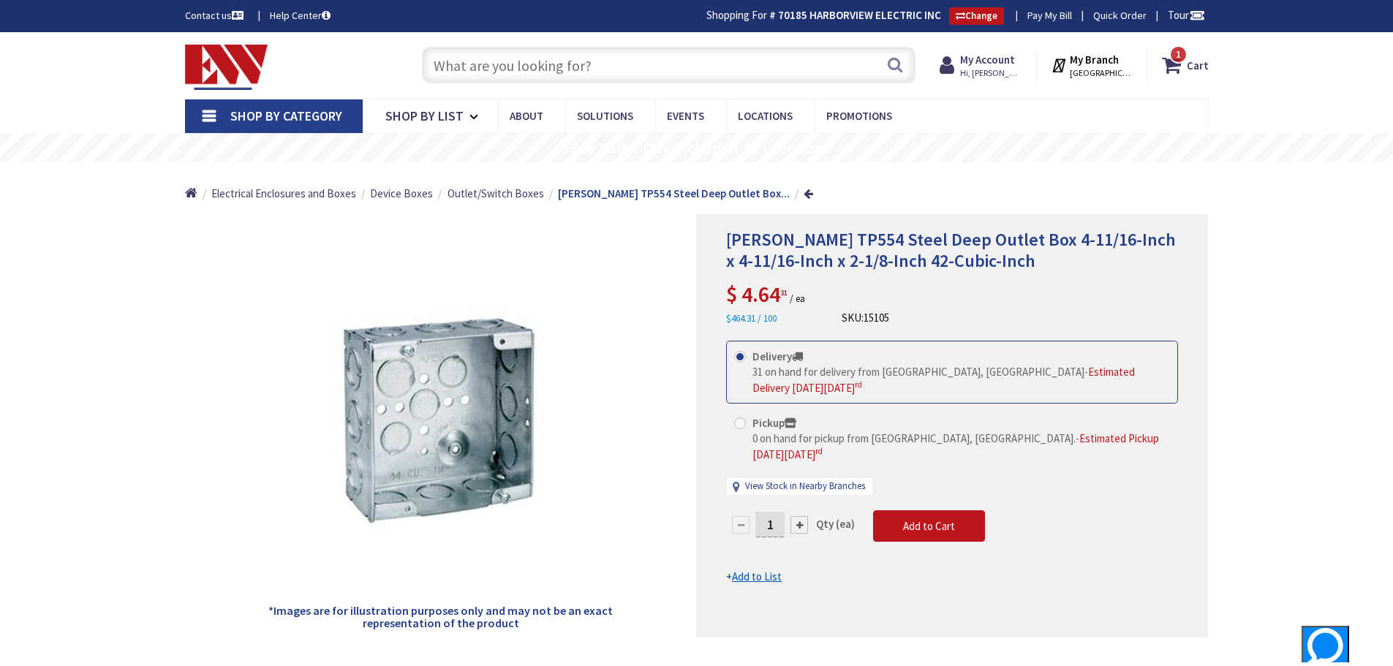
click at [628, 58] on input "text" at bounding box center [668, 65] width 493 height 37
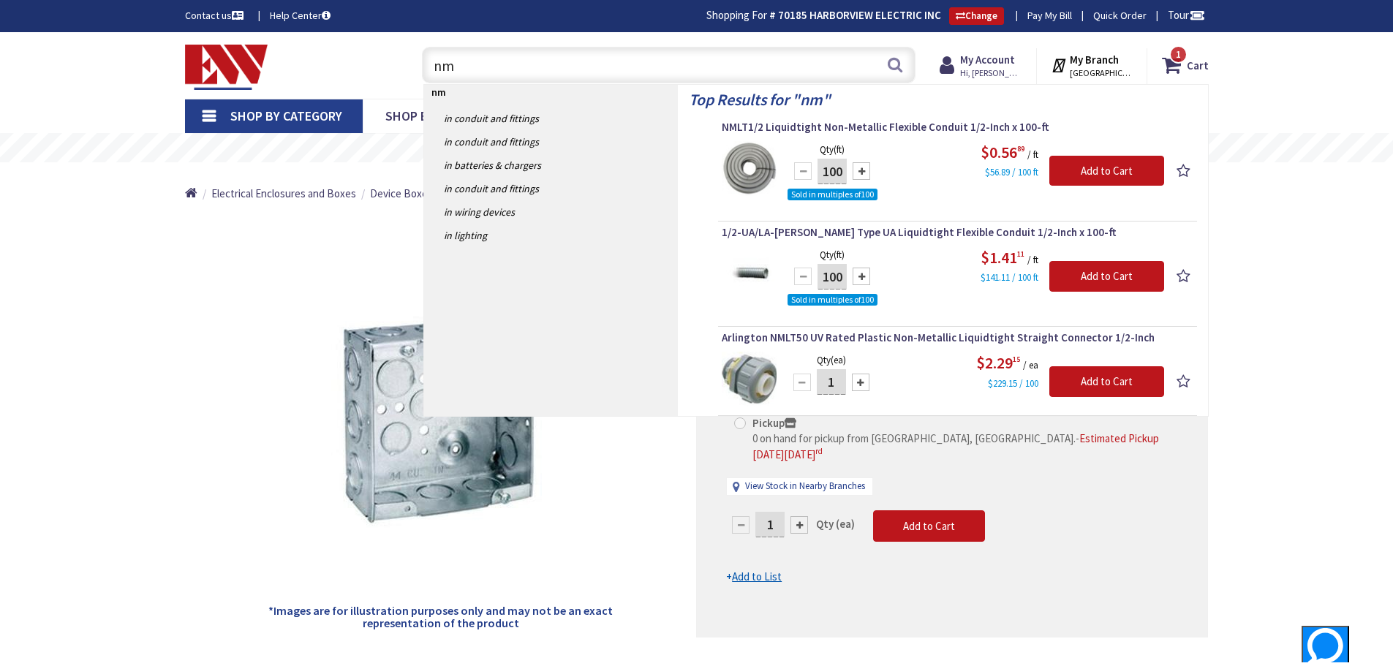
type input "n"
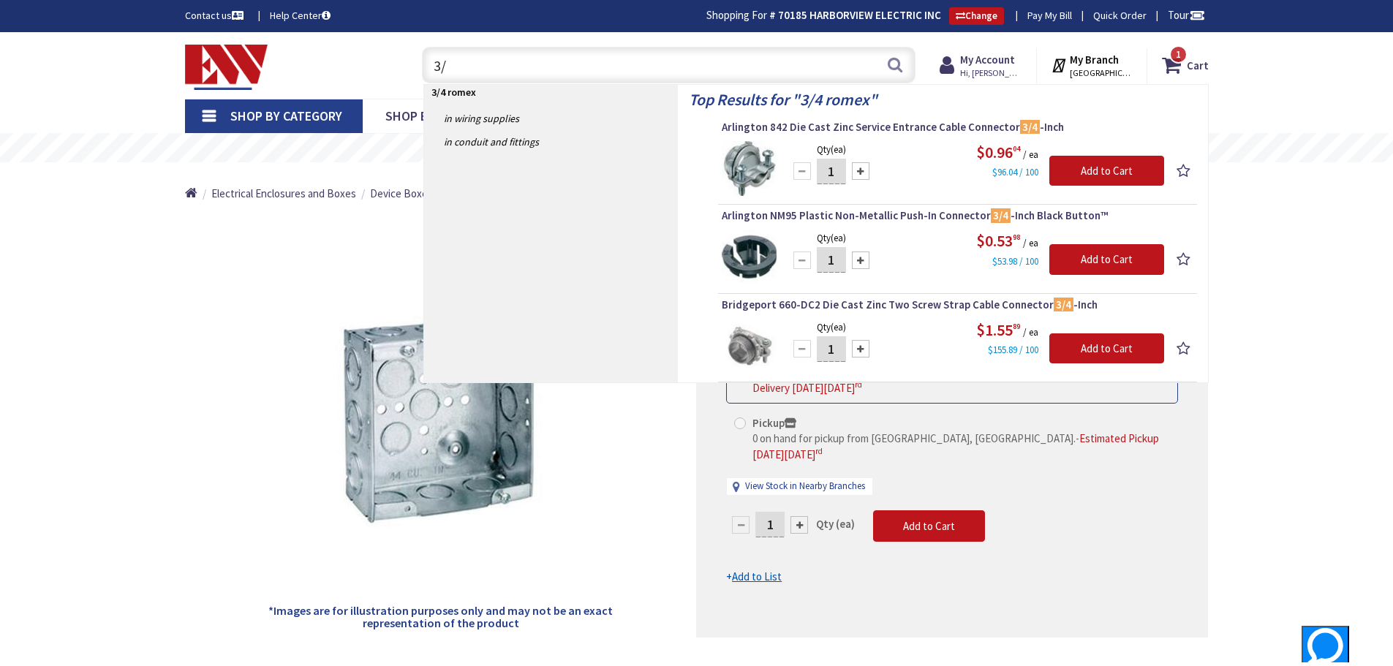
type input "3"
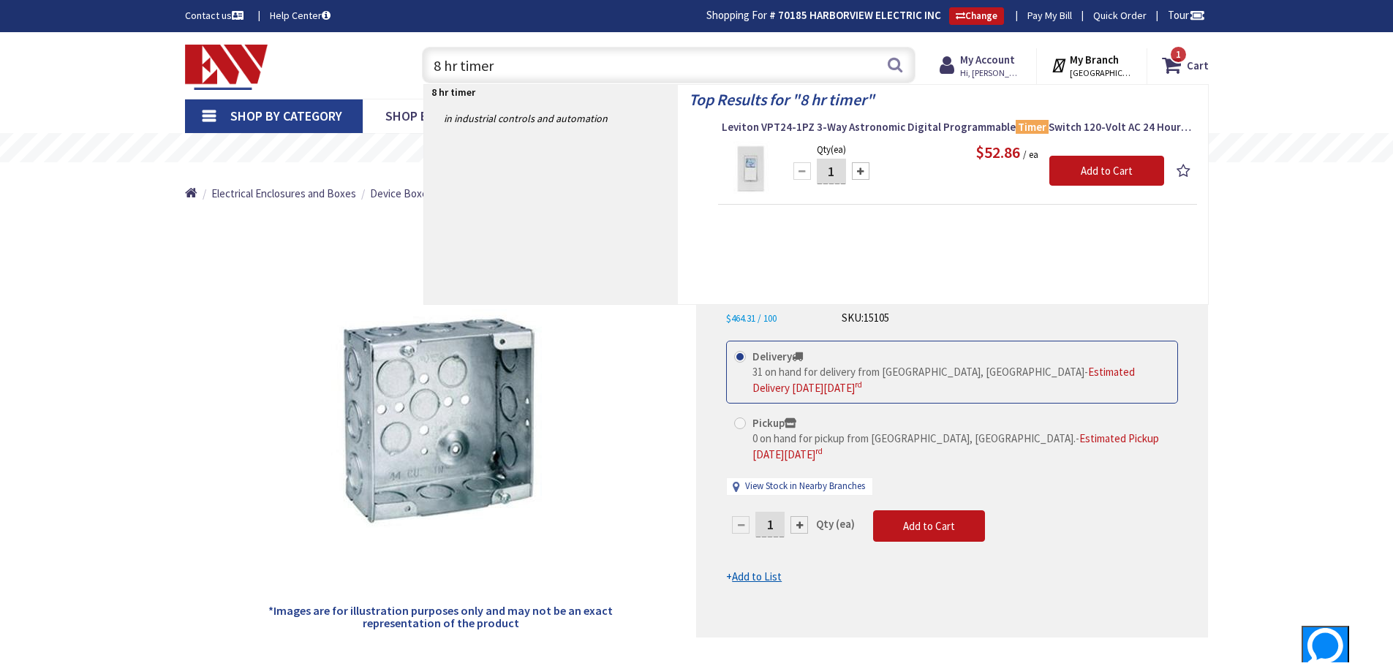
type input "8 hr timer"
